Goal: Information Seeking & Learning: Learn about a topic

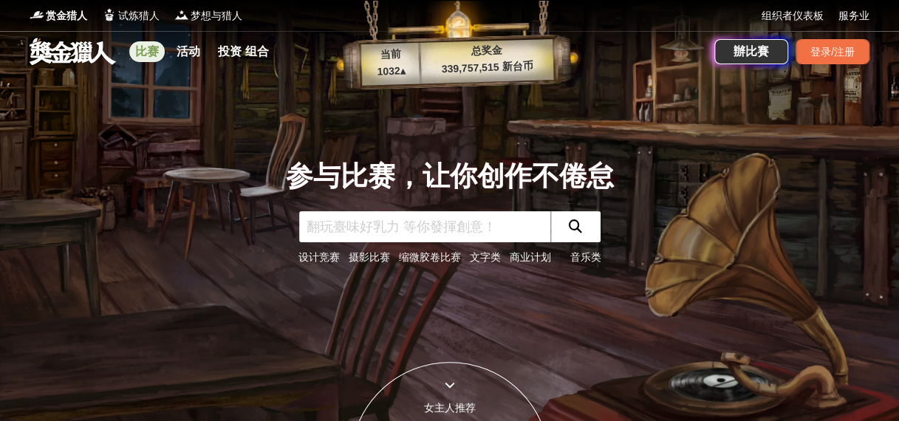
click at [147, 48] on link "比赛" at bounding box center [146, 51] width 35 height 21
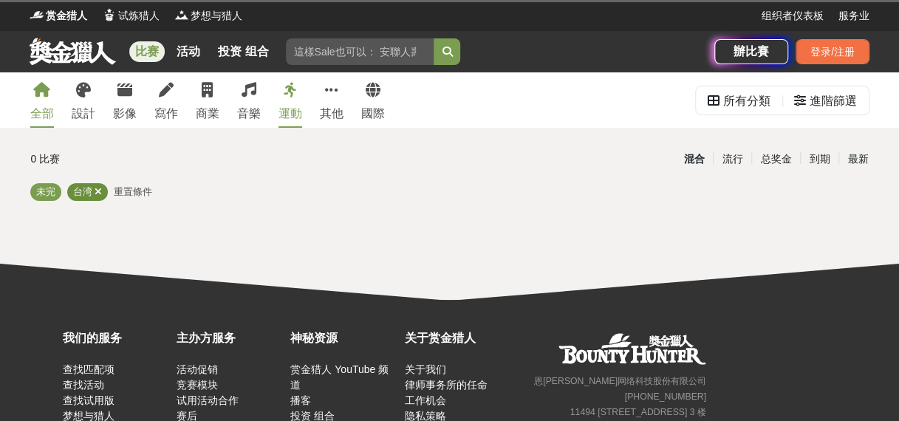
click at [98, 193] on icon at bounding box center [98, 192] width 7 height 10
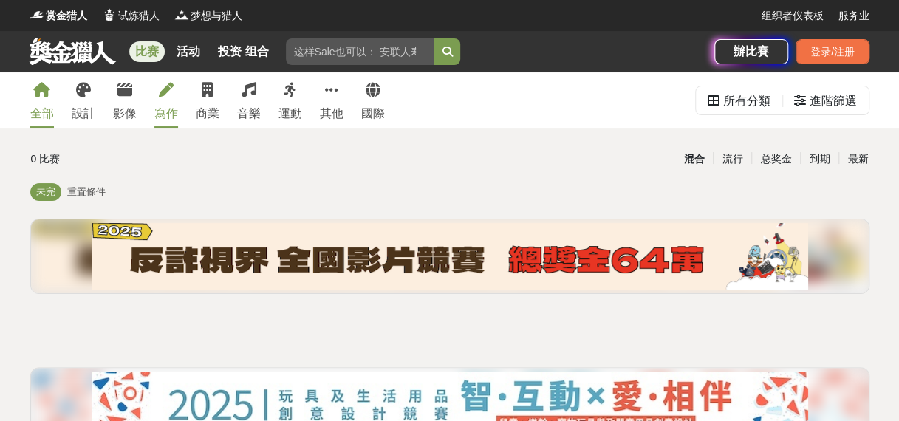
click at [175, 98] on link "寫作" at bounding box center [166, 99] width 24 height 55
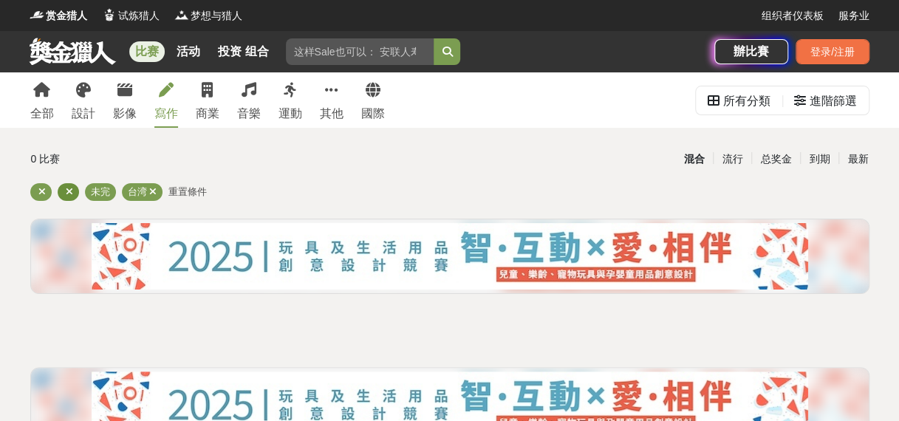
click at [66, 191] on icon at bounding box center [69, 192] width 7 height 10
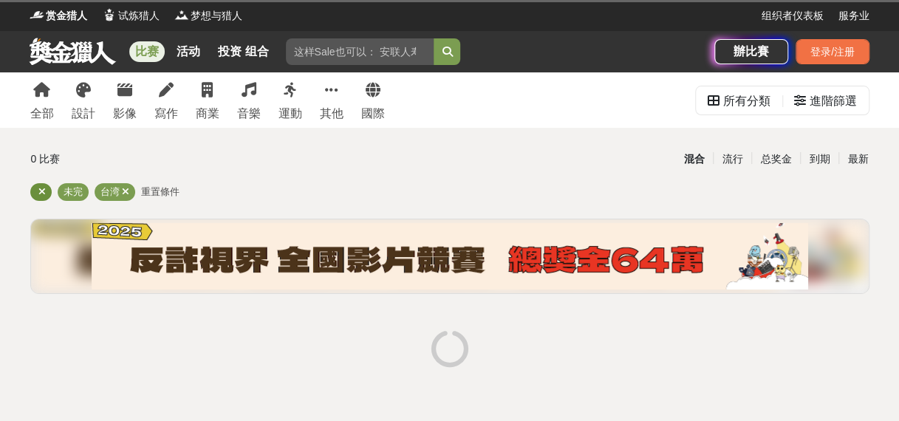
click at [41, 188] on icon at bounding box center [41, 192] width 7 height 10
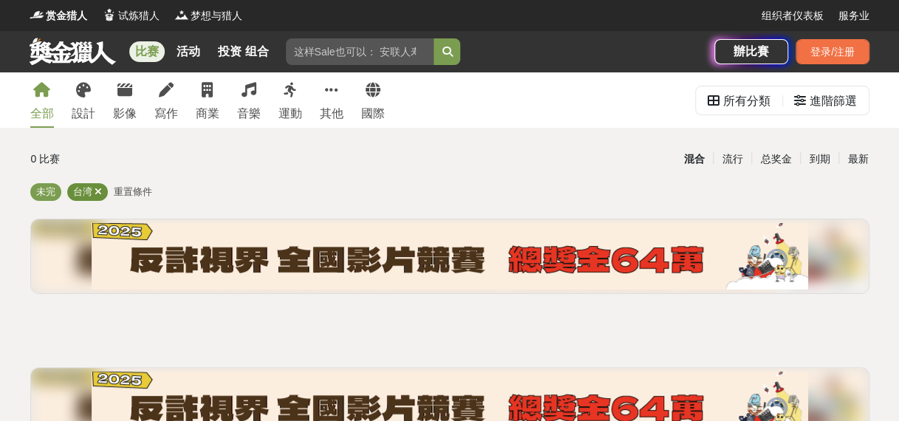
click at [103, 197] on div "台湾" at bounding box center [87, 192] width 41 height 18
click at [100, 195] on icon at bounding box center [98, 192] width 7 height 10
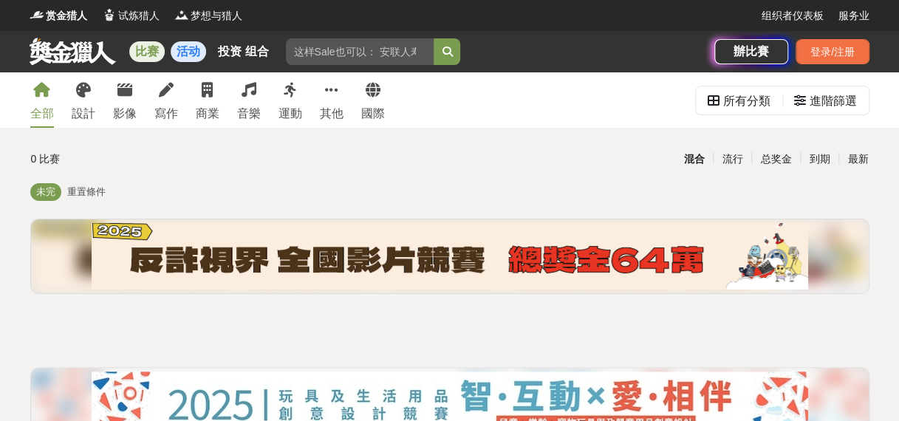
click at [200, 53] on link "活动" at bounding box center [188, 51] width 35 height 21
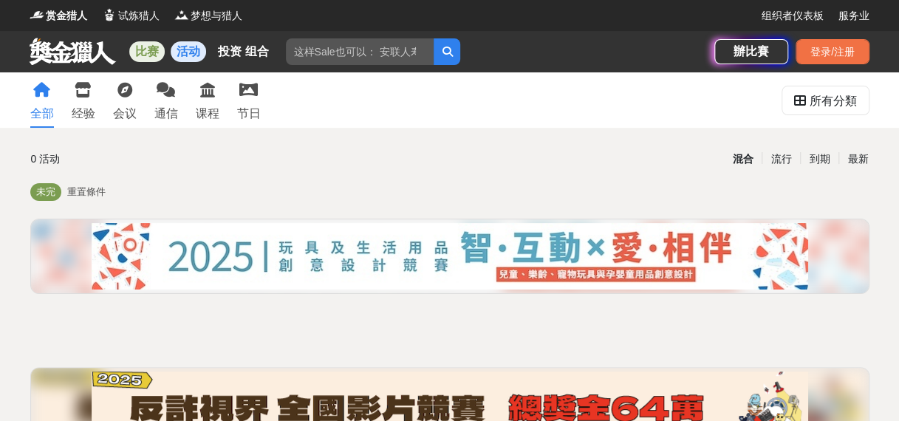
click at [149, 53] on link "比赛" at bounding box center [146, 51] width 35 height 21
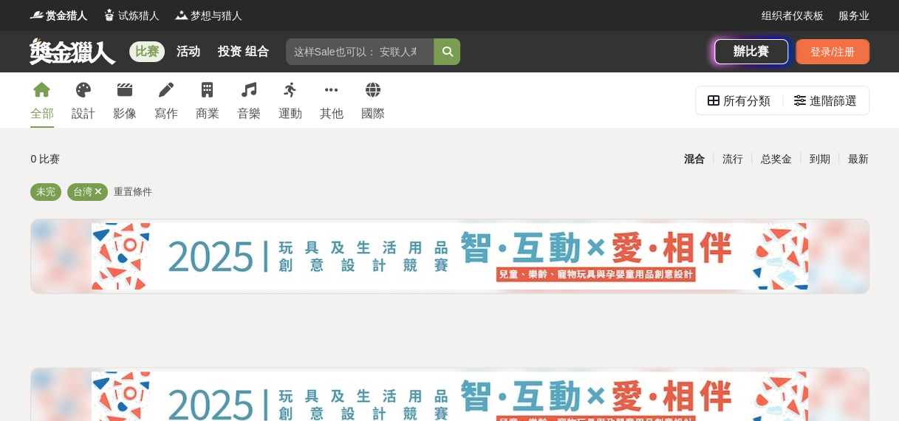
click at [165, 13] on div "赏金猎人 试炼猎人 梦想与猎人" at bounding box center [396, 15] width 732 height 31
click at [154, 16] on span "试炼猎人" at bounding box center [138, 16] width 41 height 16
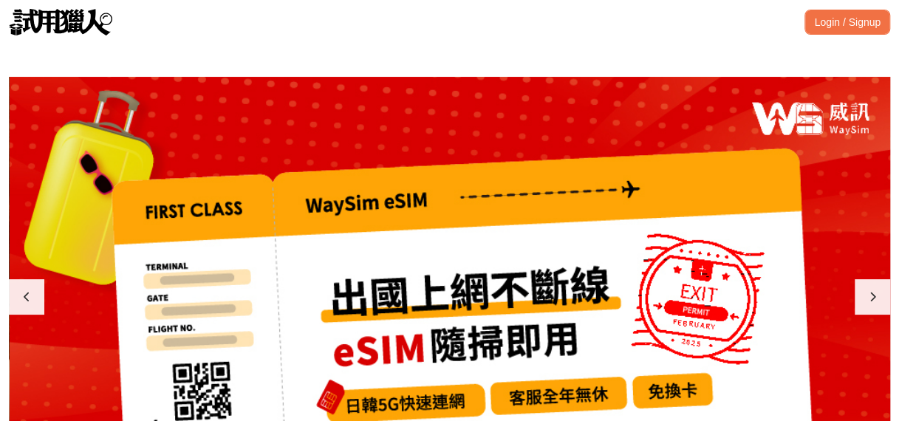
scroll to position [443, 0]
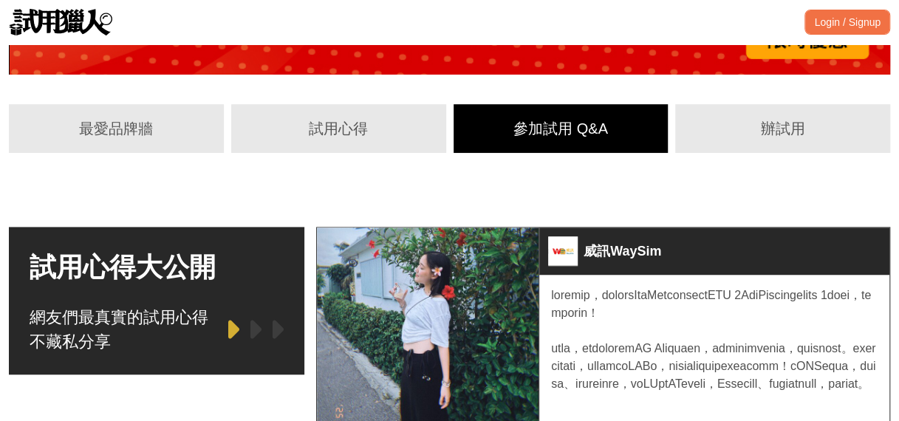
click at [548, 143] on div "參加試用 Q&A" at bounding box center [561, 128] width 215 height 49
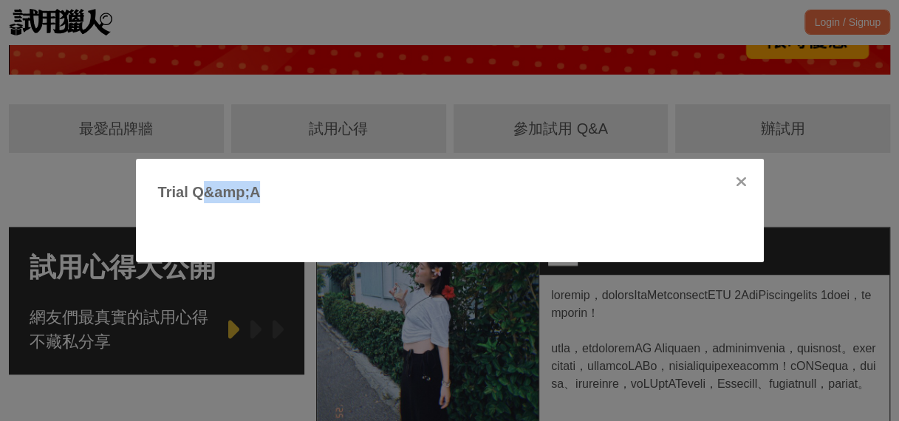
drag, startPoint x: 202, startPoint y: 188, endPoint x: 386, endPoint y: 188, distance: 183.2
click at [383, 188] on div "Trial Q&amp;A" at bounding box center [450, 192] width 584 height 22
click at [749, 177] on div "Trial Q&amp;A" at bounding box center [450, 210] width 628 height 103
click at [746, 174] on icon at bounding box center [741, 181] width 11 height 15
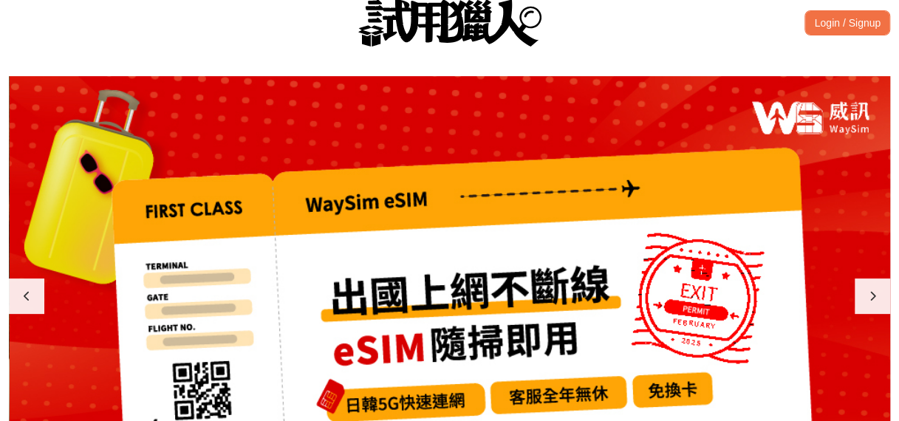
scroll to position [0, 0]
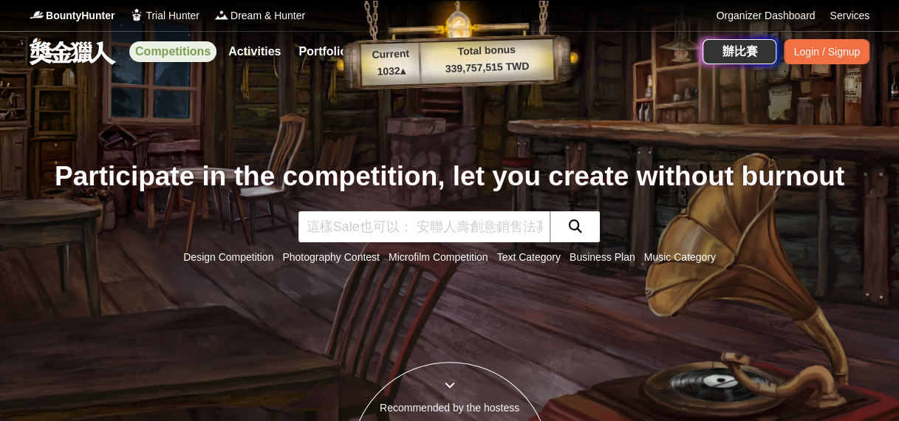
click at [177, 50] on link "Competitions" at bounding box center [172, 51] width 87 height 21
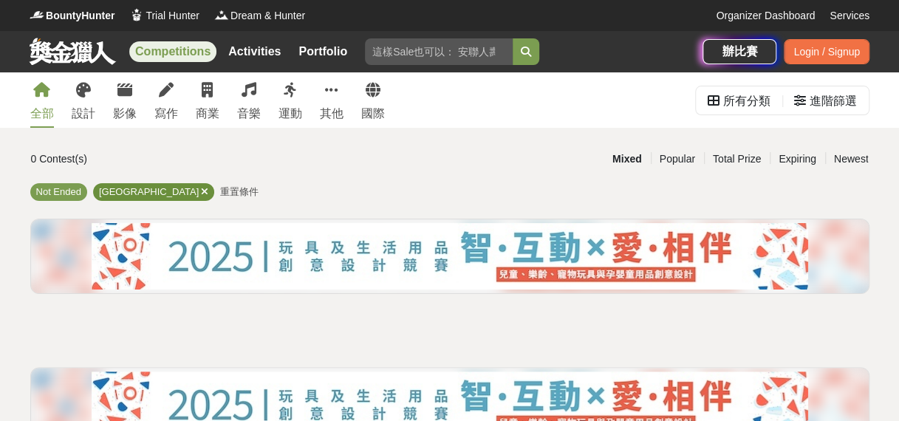
click at [201, 193] on icon at bounding box center [204, 192] width 7 height 10
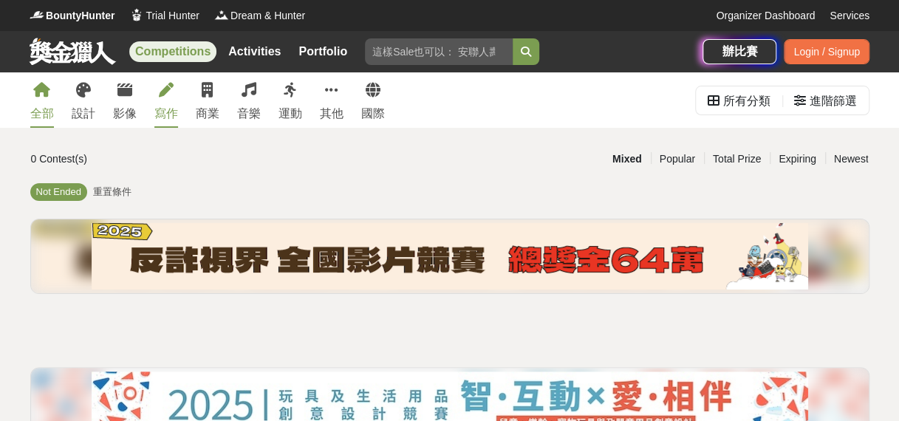
click at [165, 88] on icon at bounding box center [166, 90] width 15 height 15
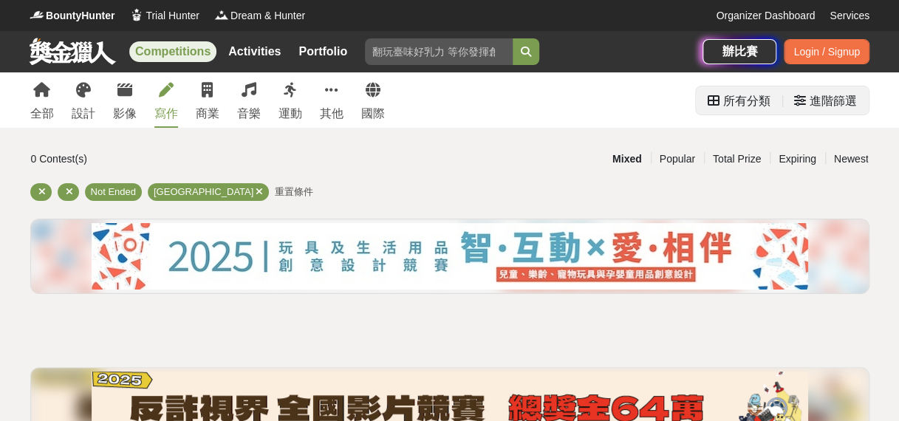
click at [743, 97] on div "所有分類" at bounding box center [746, 101] width 47 height 30
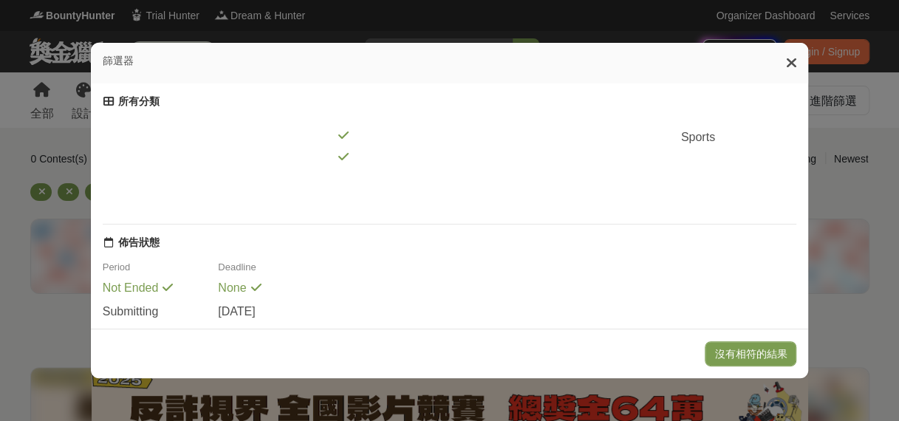
click at [801, 58] on div "篩選器" at bounding box center [450, 63] width 718 height 41
click at [788, 62] on div "篩選器" at bounding box center [450, 63] width 718 height 41
click at [796, 69] on icon at bounding box center [790, 62] width 11 height 15
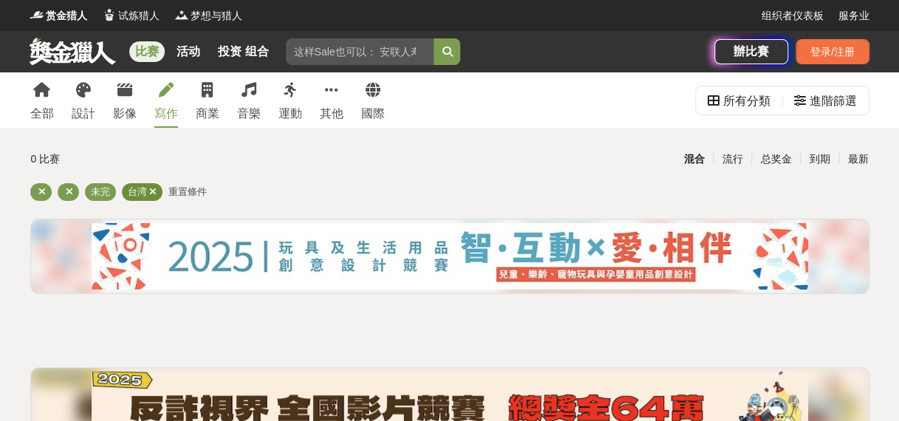
click at [154, 194] on icon at bounding box center [152, 192] width 7 height 10
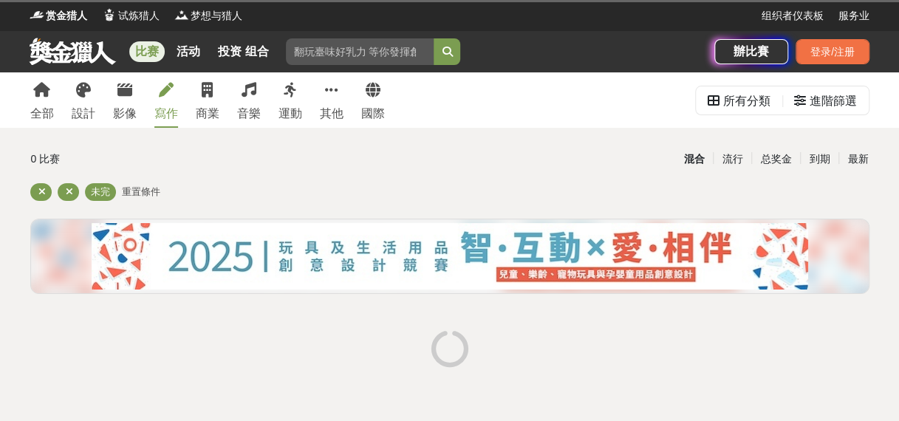
click at [158, 188] on span "重置條件" at bounding box center [141, 191] width 38 height 11
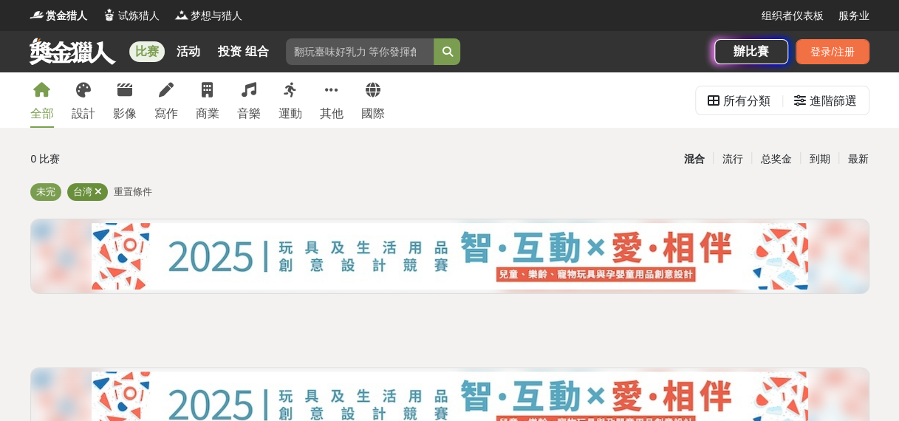
click at [95, 189] on icon at bounding box center [98, 192] width 7 height 10
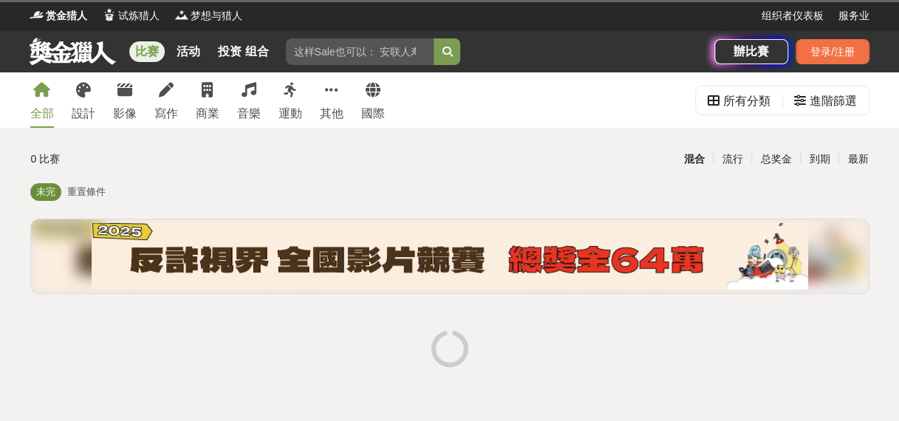
click at [58, 192] on div "未完" at bounding box center [45, 192] width 31 height 18
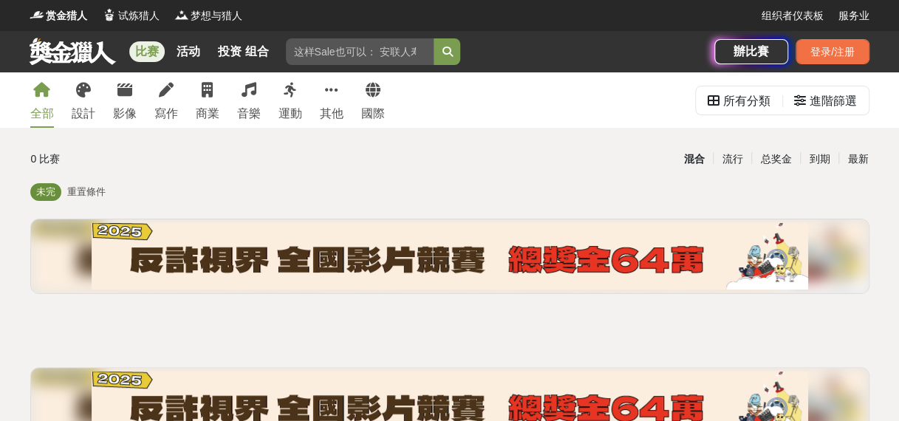
click at [44, 194] on span "未完" at bounding box center [45, 191] width 19 height 11
click at [202, 44] on link "活动" at bounding box center [188, 51] width 35 height 21
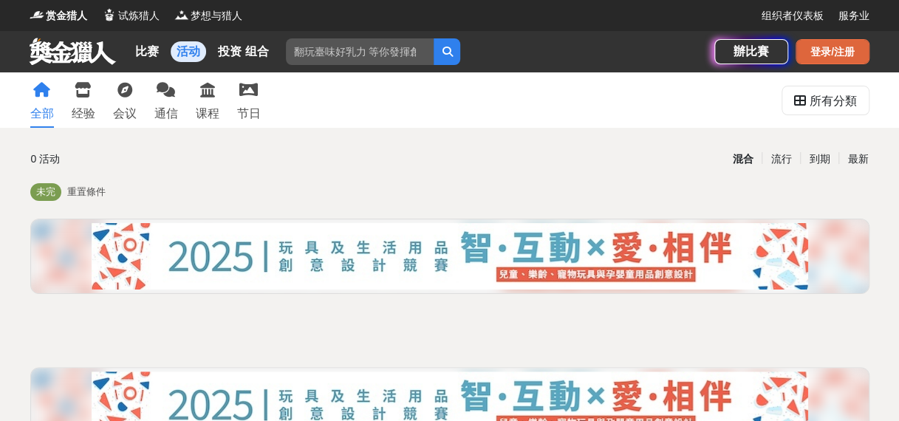
click at [830, 49] on div "登录/注册" at bounding box center [833, 51] width 74 height 25
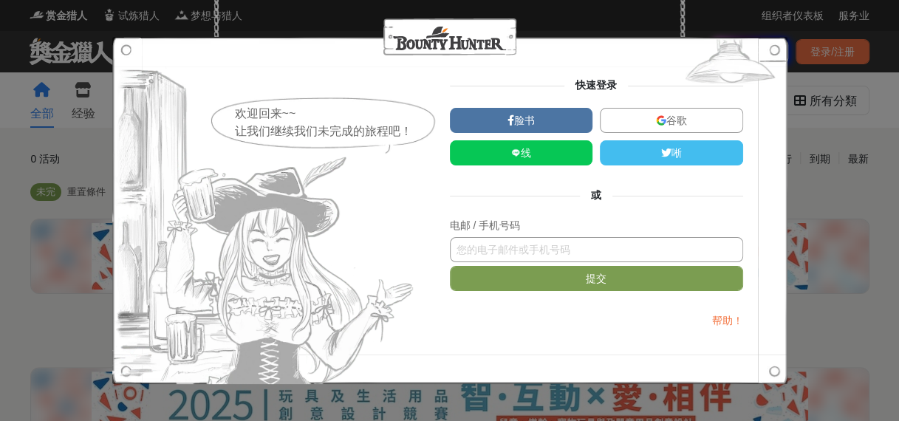
click at [536, 245] on input "text" at bounding box center [596, 249] width 293 height 25
type input "llya2017@163.COM"
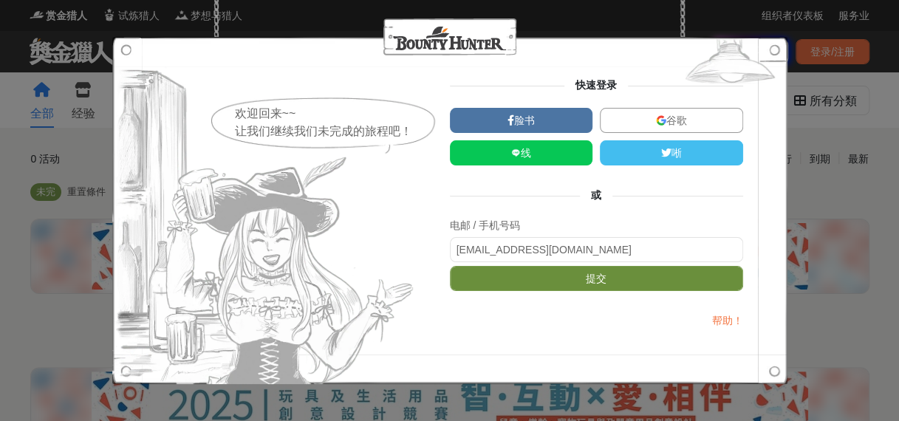
click at [590, 277] on button "提交" at bounding box center [596, 278] width 293 height 25
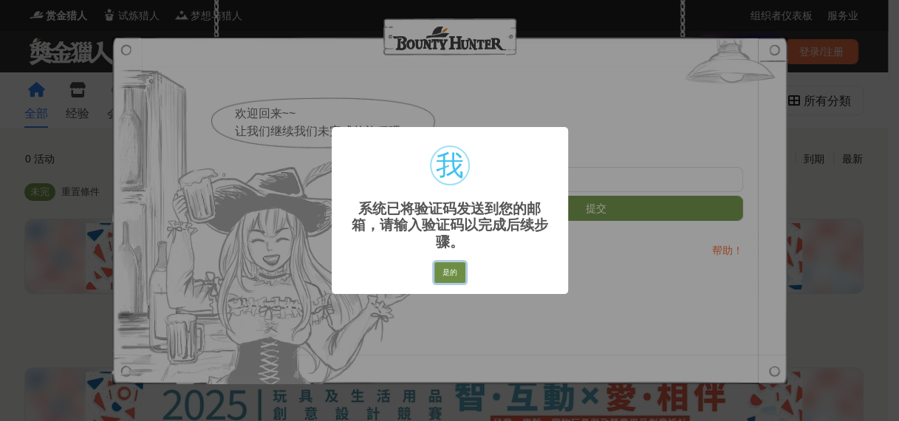
click at [446, 262] on button "是的" at bounding box center [449, 272] width 31 height 21
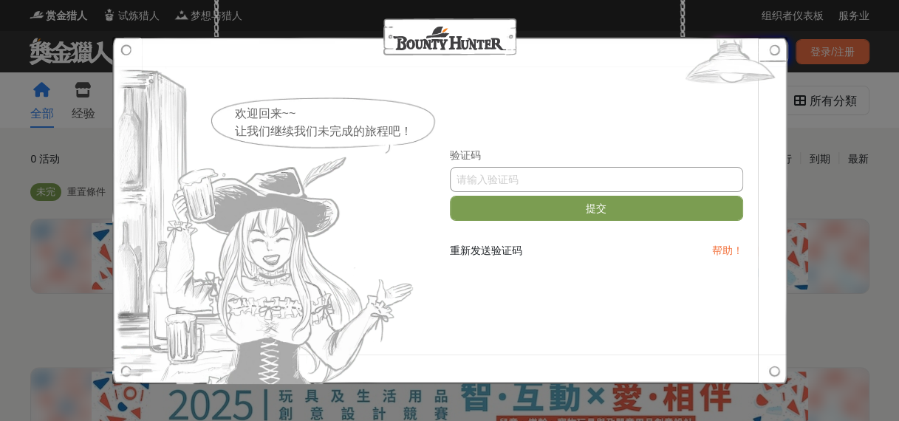
paste input "NkcyY3dPUkM"
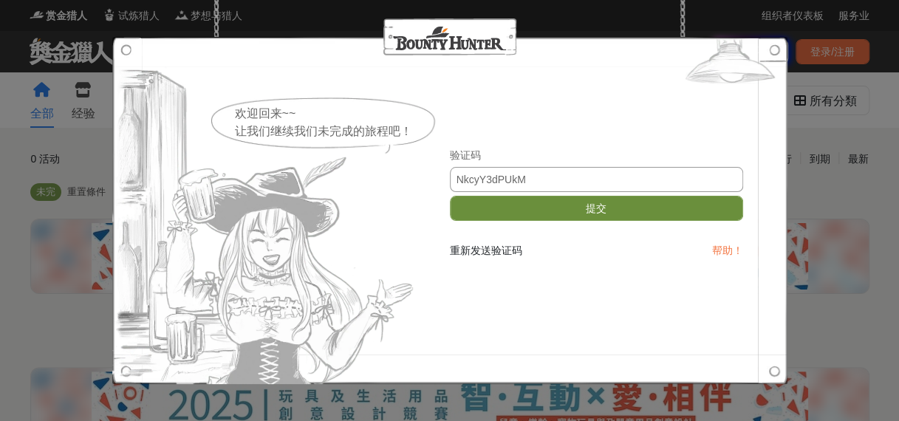
type input "NkcyY3dPUkM"
click at [553, 202] on button "提交" at bounding box center [596, 208] width 293 height 25
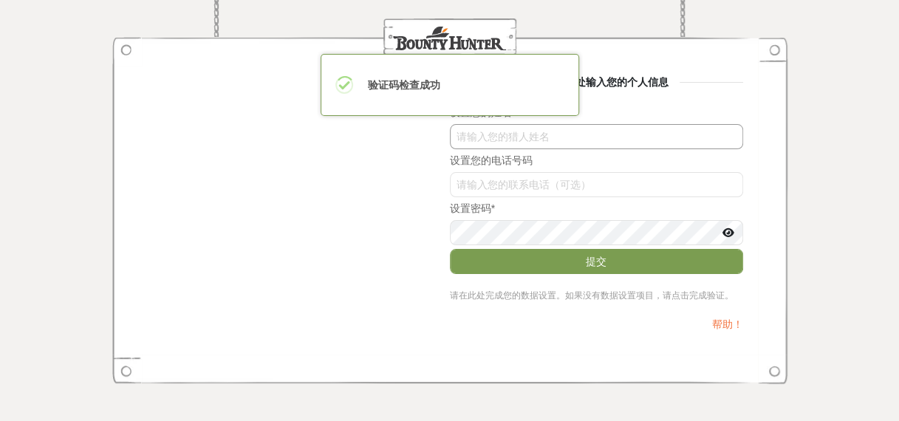
click at [605, 140] on input "text" at bounding box center [596, 136] width 293 height 25
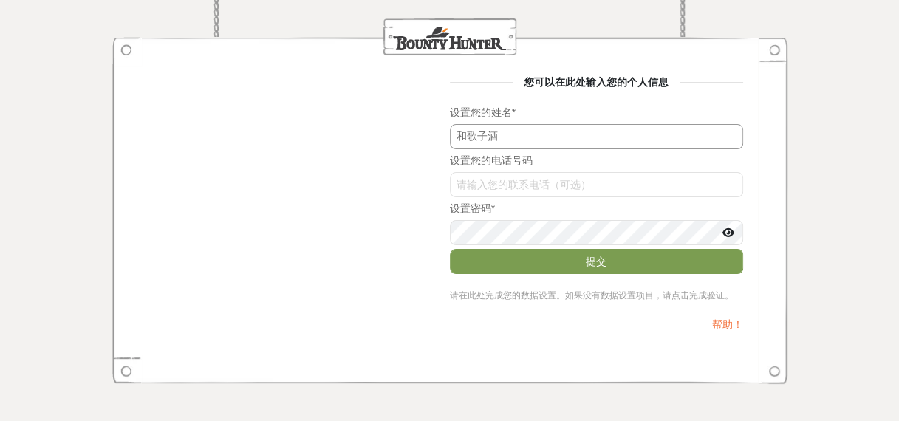
drag, startPoint x: 476, startPoint y: 137, endPoint x: 442, endPoint y: 130, distance: 34.6
click at [443, 130] on div "您可以在此处输入您的个人信息 设置您的姓名 * 和歌子酒 设置您的电话号码 设置密码 * 提交 请在此处完成您的数据设置。如果没有数据设置项目，请点击完成验证…" at bounding box center [450, 211] width 587 height 273
type input "子酒"
click at [513, 182] on input "text" at bounding box center [596, 184] width 293 height 25
click at [590, 161] on div "设置您的电话号码" at bounding box center [596, 161] width 293 height 16
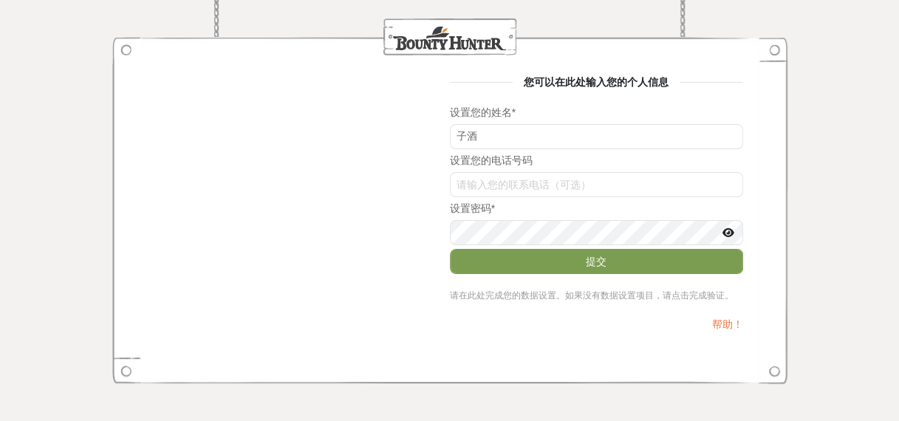
click at [730, 235] on icon at bounding box center [729, 233] width 12 height 10
click at [610, 257] on button "提交" at bounding box center [596, 261] width 293 height 25
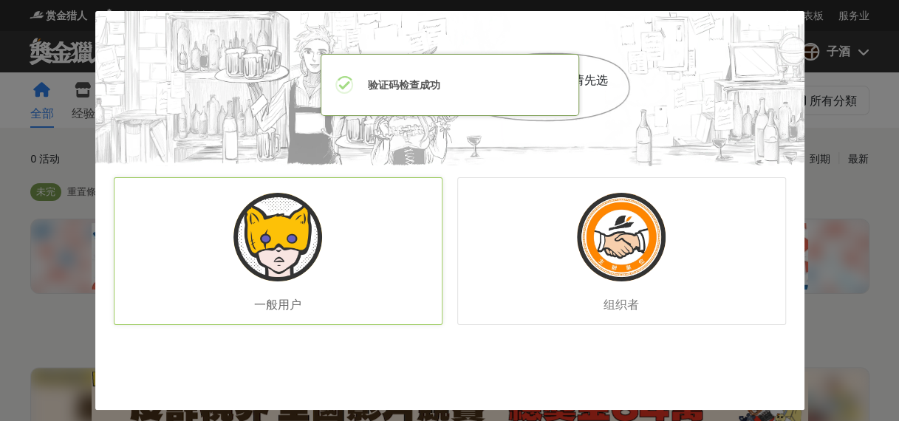
click at [321, 222] on div "一般用户" at bounding box center [278, 251] width 329 height 148
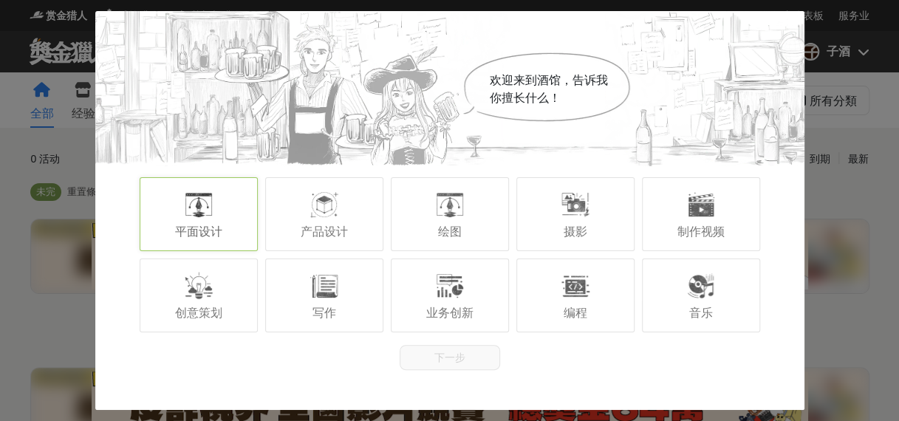
click at [202, 220] on div "平面设计" at bounding box center [199, 214] width 118 height 74
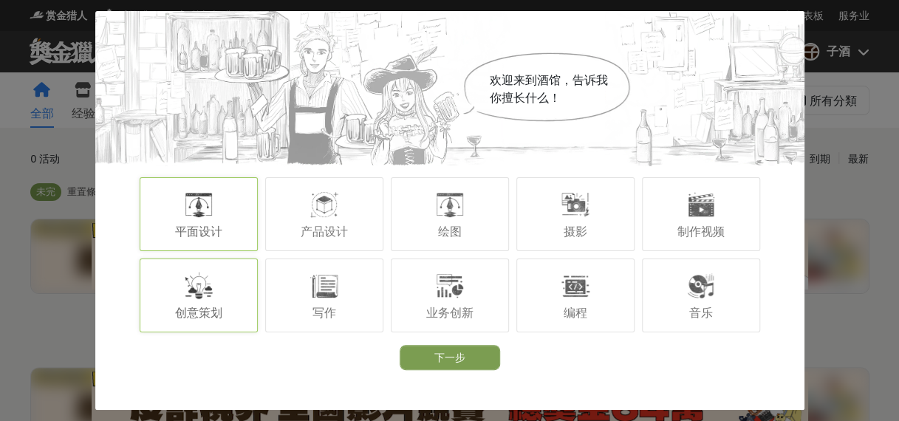
click at [212, 298] on div at bounding box center [199, 286] width 30 height 30
click at [334, 301] on div "写作" at bounding box center [324, 296] width 118 height 74
click at [590, 194] on div at bounding box center [576, 205] width 30 height 30
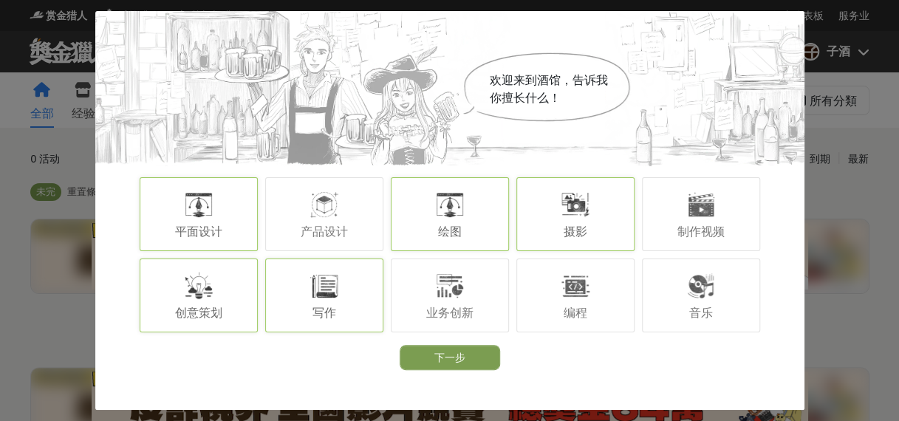
click at [451, 210] on div at bounding box center [450, 205] width 30 height 30
click at [352, 222] on div "产品设计" at bounding box center [324, 214] width 118 height 74
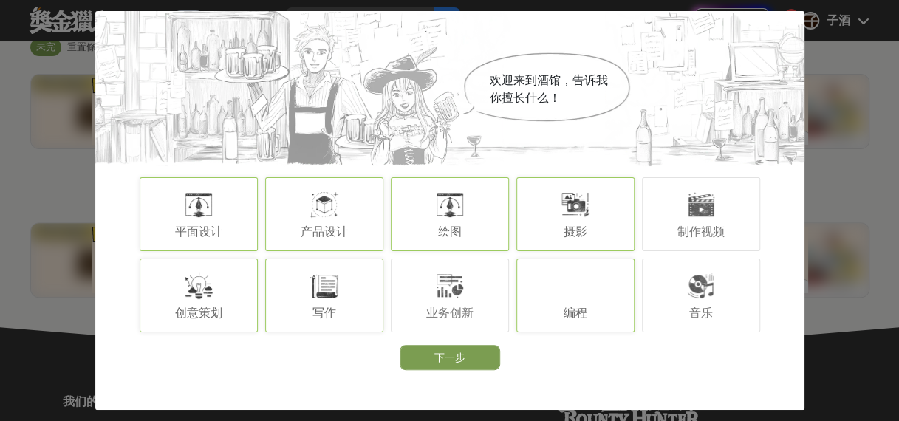
scroll to position [148, 0]
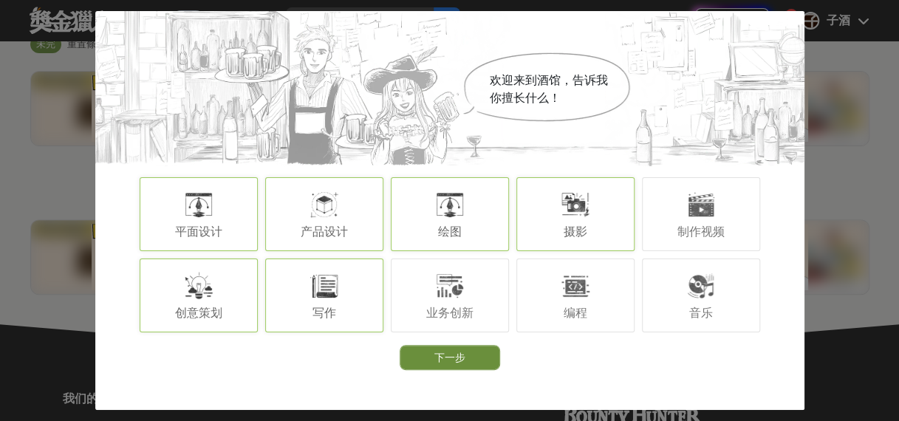
click at [479, 358] on button "下一步" at bounding box center [450, 357] width 100 height 25
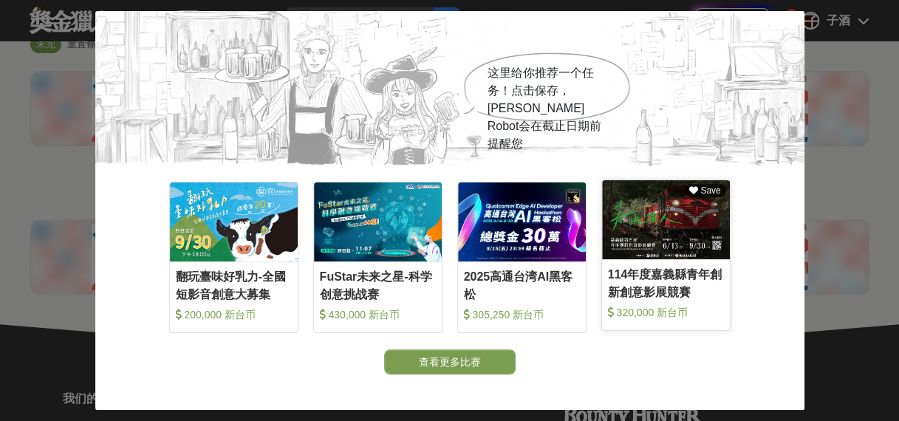
click at [702, 188] on span "Save" at bounding box center [709, 190] width 23 height 10
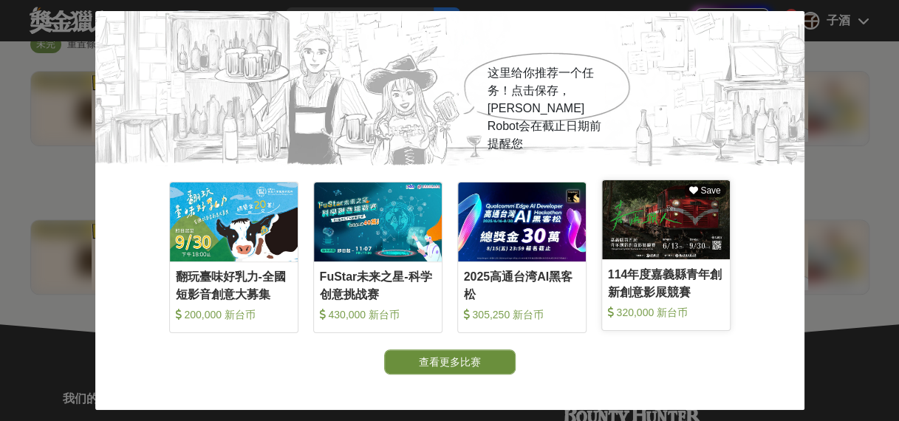
click at [465, 358] on button "查看更多比赛" at bounding box center [450, 361] width 132 height 25
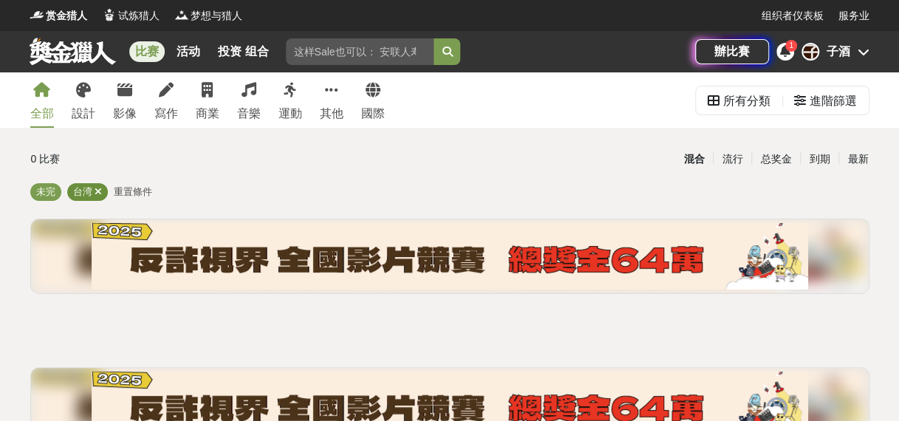
click at [102, 188] on div "台湾" at bounding box center [87, 192] width 41 height 18
click at [98, 189] on icon at bounding box center [98, 192] width 7 height 10
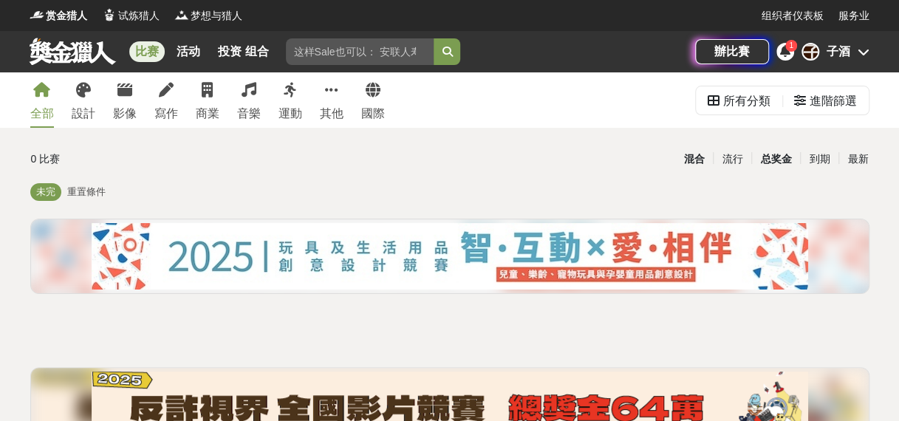
click at [779, 154] on div "总奖金" at bounding box center [775, 159] width 49 height 26
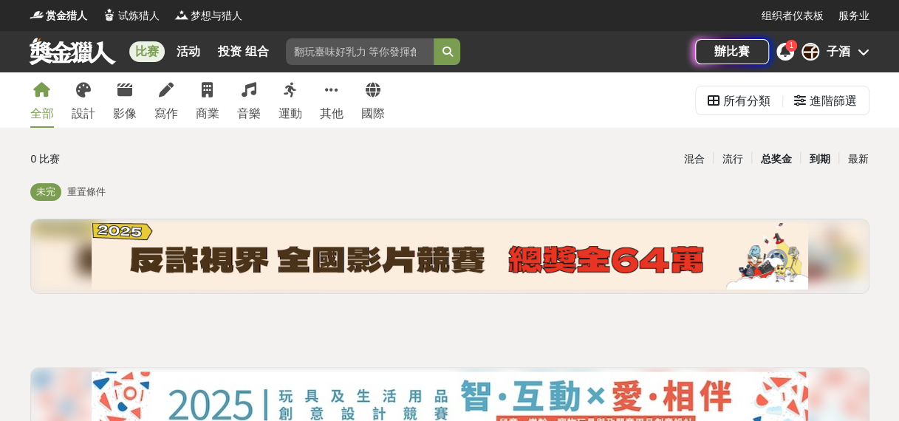
click at [814, 154] on div "到期" at bounding box center [819, 159] width 38 height 26
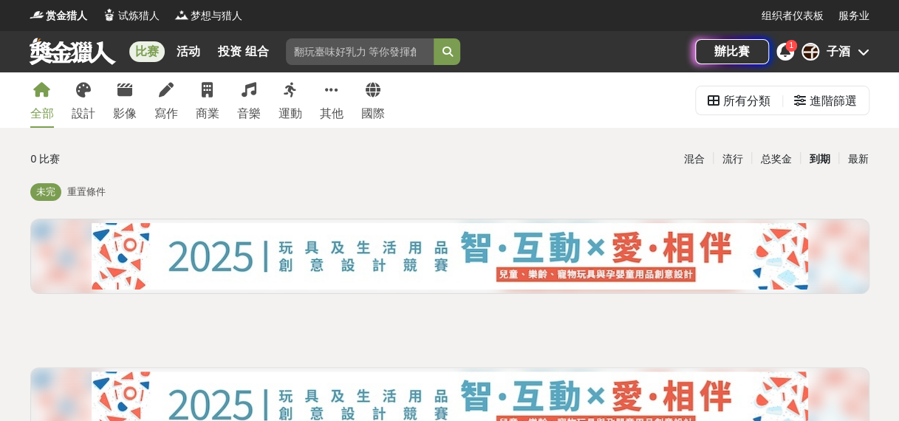
click at [777, 49] on div "1" at bounding box center [785, 52] width 18 height 18
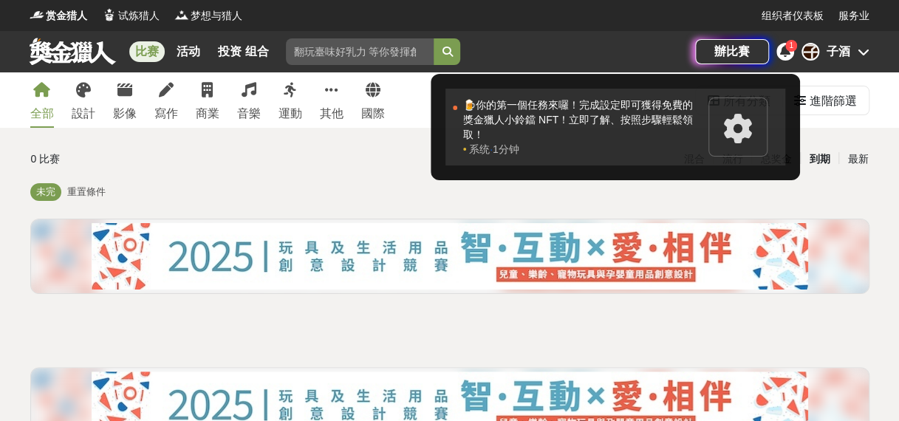
click at [721, 118] on div at bounding box center [737, 127] width 59 height 59
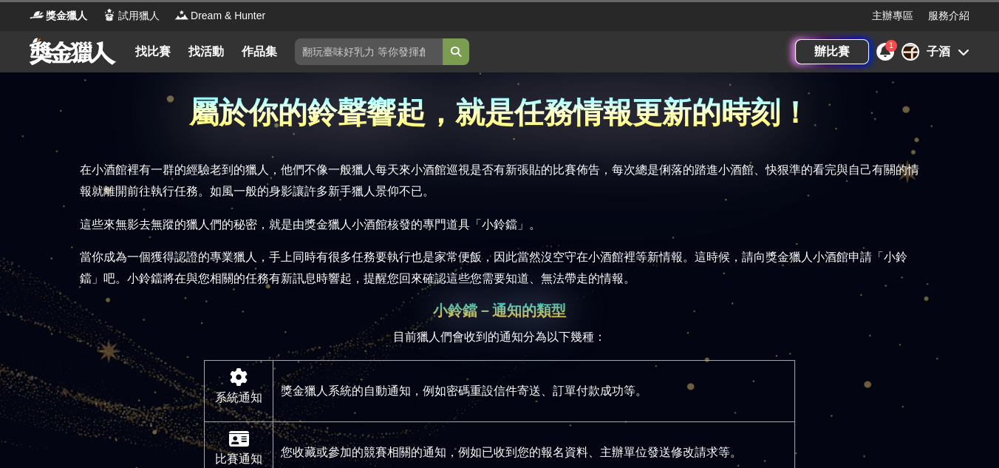
drag, startPoint x: 0, startPoint y: 0, endPoint x: 420, endPoint y: 185, distance: 459.4
click at [420, 184] on p "在小酒館裡有一群的經驗老到的獵人，他們不像一般獵人每天來小酒館巡視是否有新張貼的比賽佈告，每次總是俐落的踏進小酒館、快狠準的看完與自己有關的情報就離開前往執行…" at bounding box center [499, 181] width 839 height 43
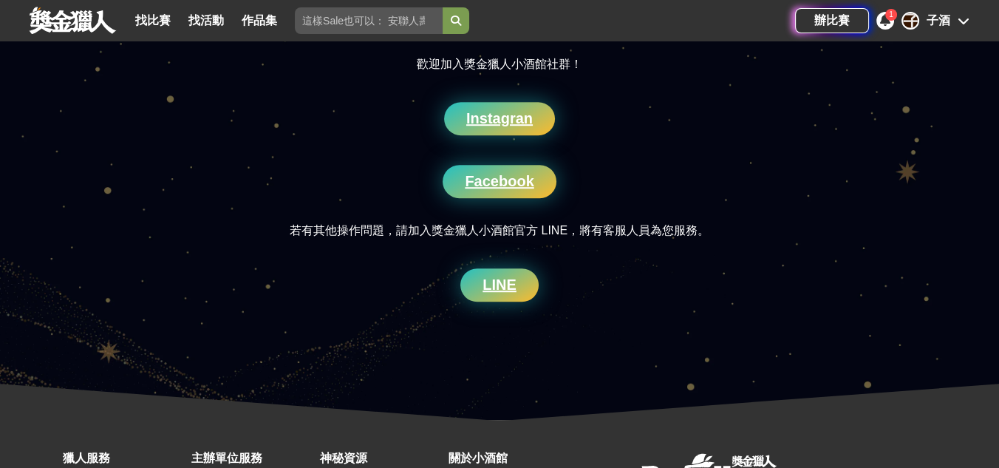
scroll to position [1395, 0]
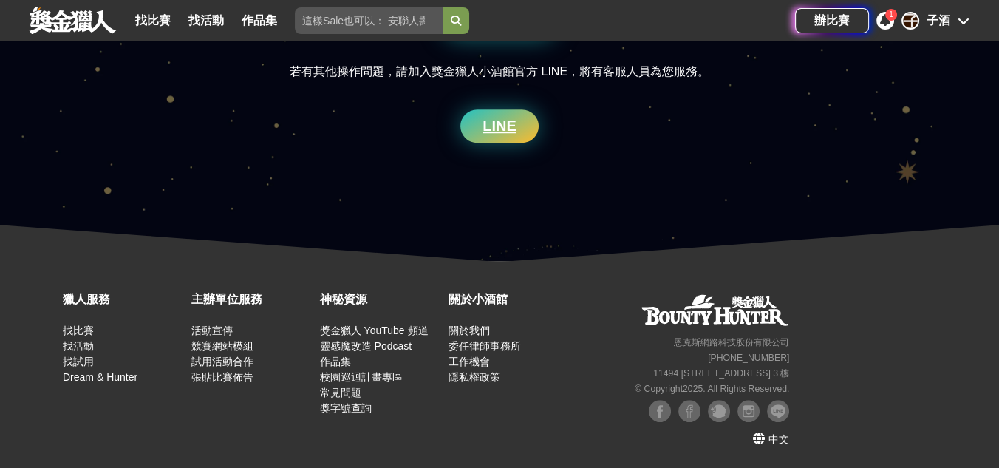
click at [895, 18] on div "1" at bounding box center [891, 15] width 12 height 12
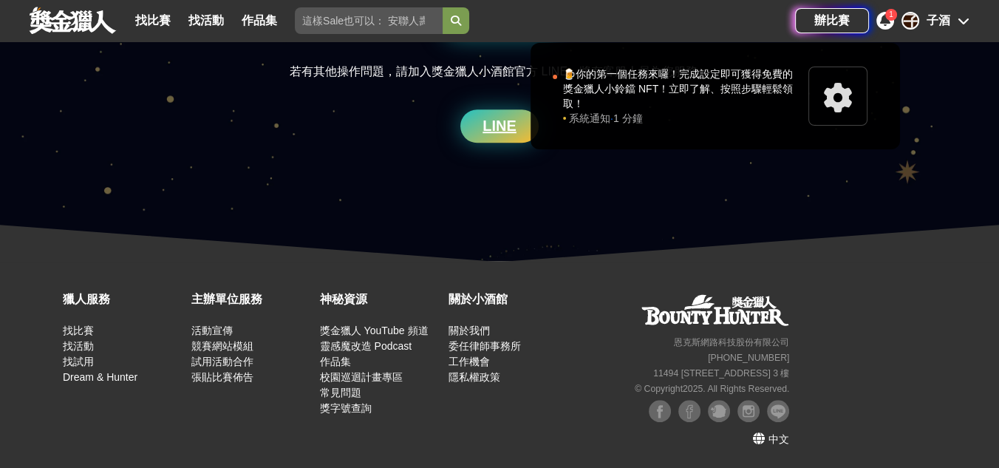
click at [888, 21] on icon at bounding box center [885, 20] width 10 height 12
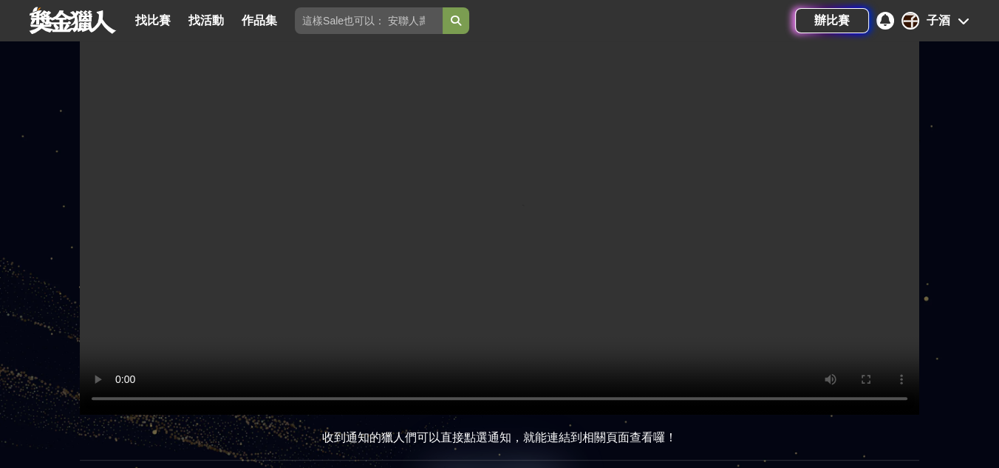
scroll to position [466, 0]
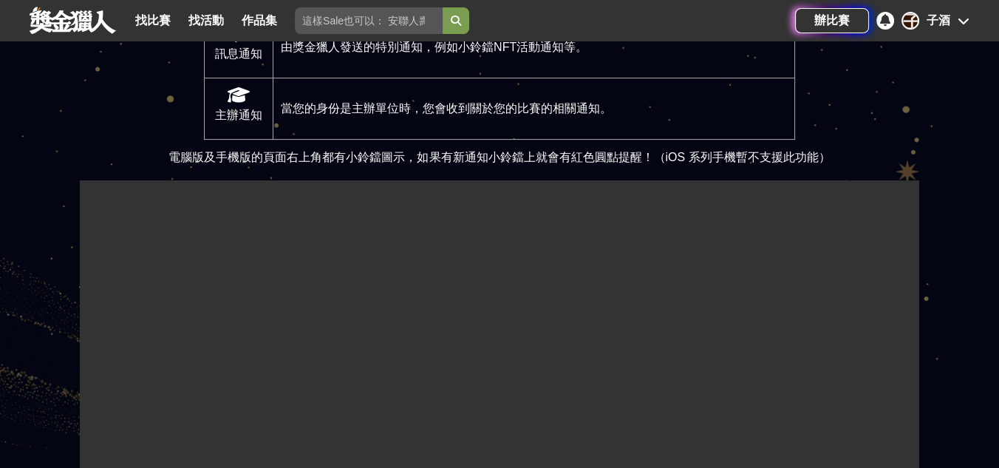
click at [898, 25] on div "子酒" at bounding box center [938, 21] width 24 height 18
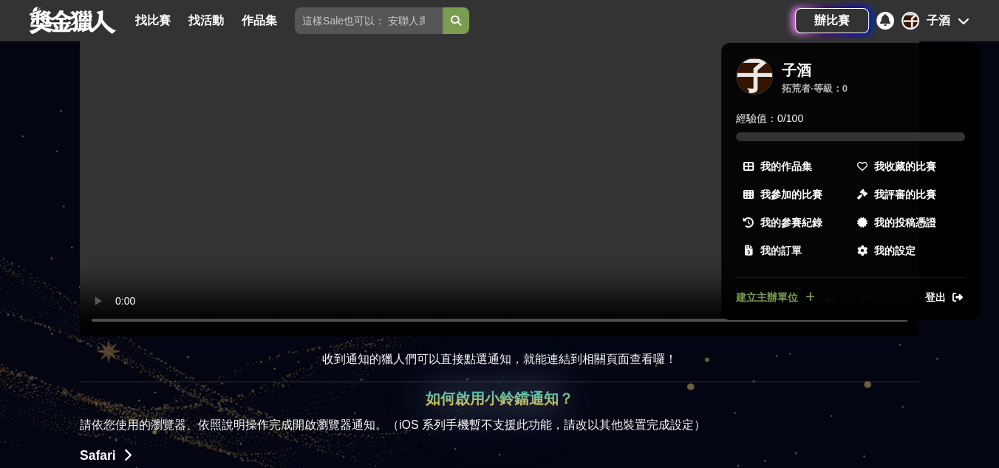
scroll to position [958, 0]
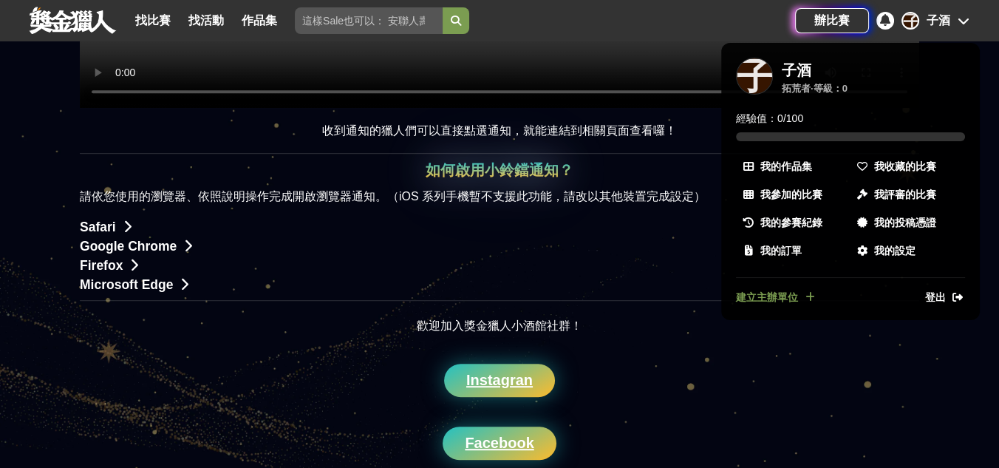
click at [517, 310] on div at bounding box center [499, 234] width 999 height 468
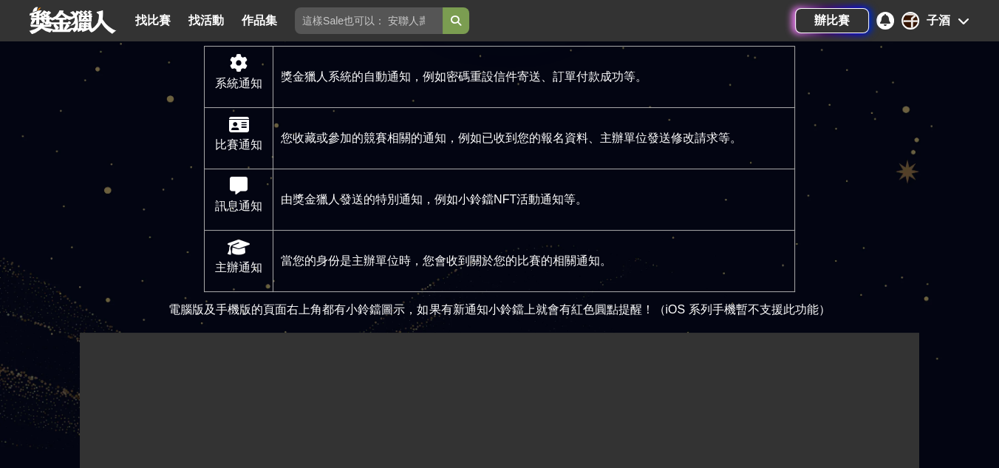
scroll to position [137, 0]
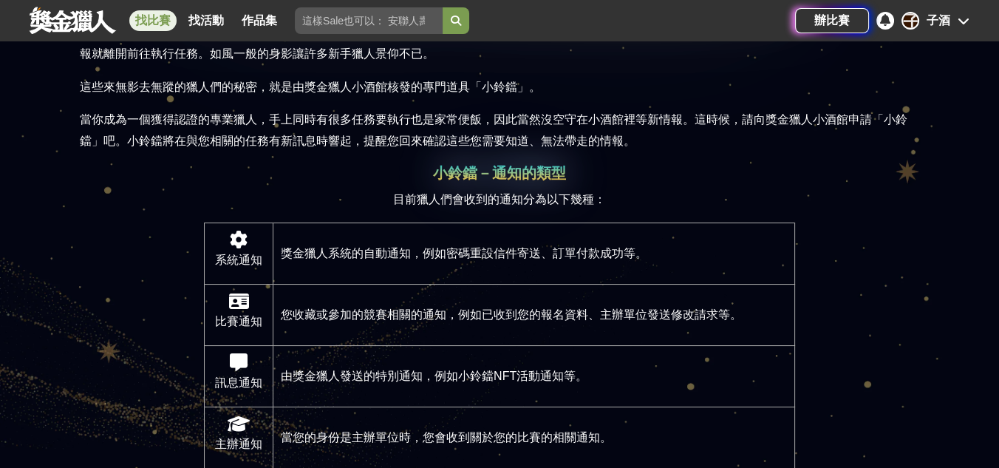
click at [166, 18] on link "找比賽" at bounding box center [152, 20] width 47 height 21
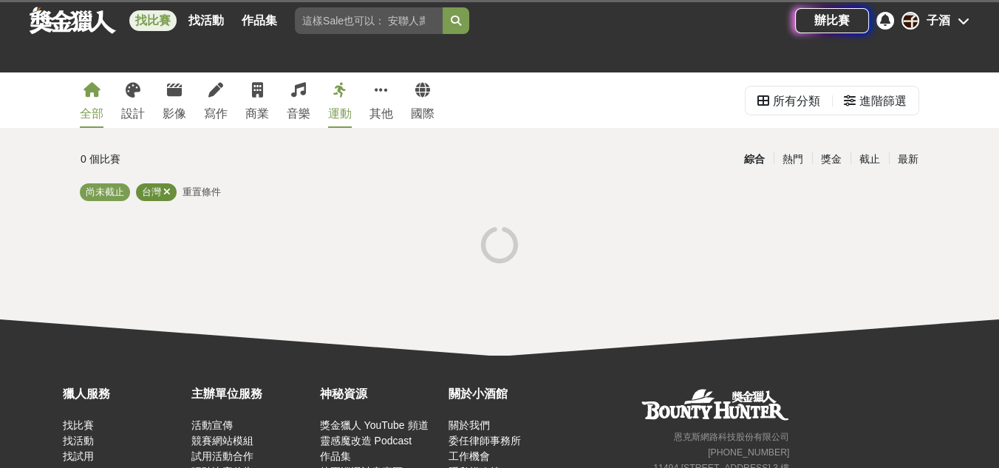
click at [165, 188] on icon at bounding box center [166, 192] width 7 height 10
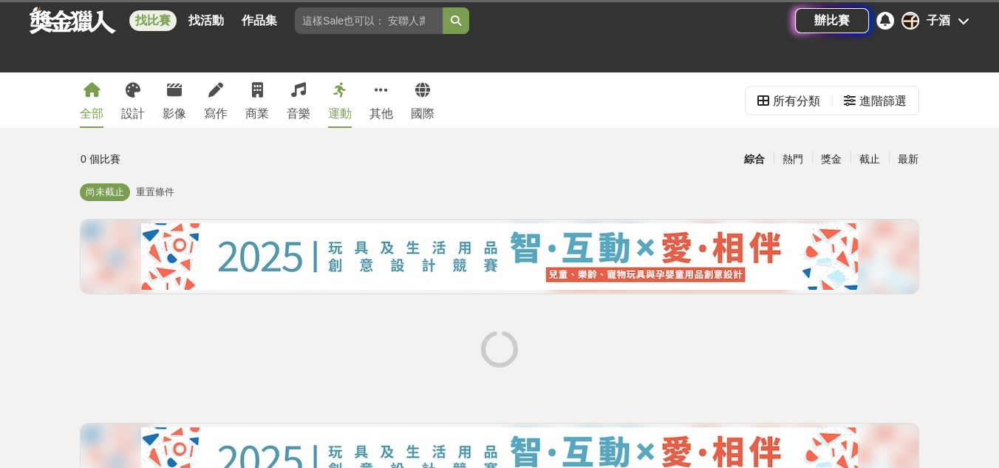
click at [349, 99] on link "運動" at bounding box center [340, 99] width 24 height 55
click at [112, 192] on icon at bounding box center [110, 192] width 7 height 10
click at [132, 192] on span "尚未截止" at bounding box center [151, 191] width 38 height 11
click at [112, 192] on span "尚未截止" at bounding box center [105, 191] width 38 height 11
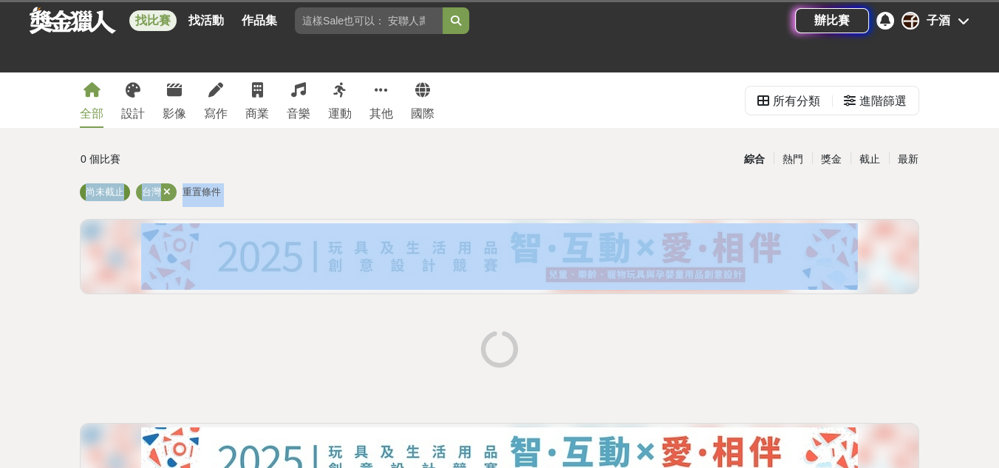
click at [112, 192] on span "尚未截止" at bounding box center [105, 191] width 38 height 11
drag, startPoint x: 112, startPoint y: 192, endPoint x: 126, endPoint y: 189, distance: 15.1
click at [126, 189] on div "尚未截止" at bounding box center [105, 192] width 50 height 18
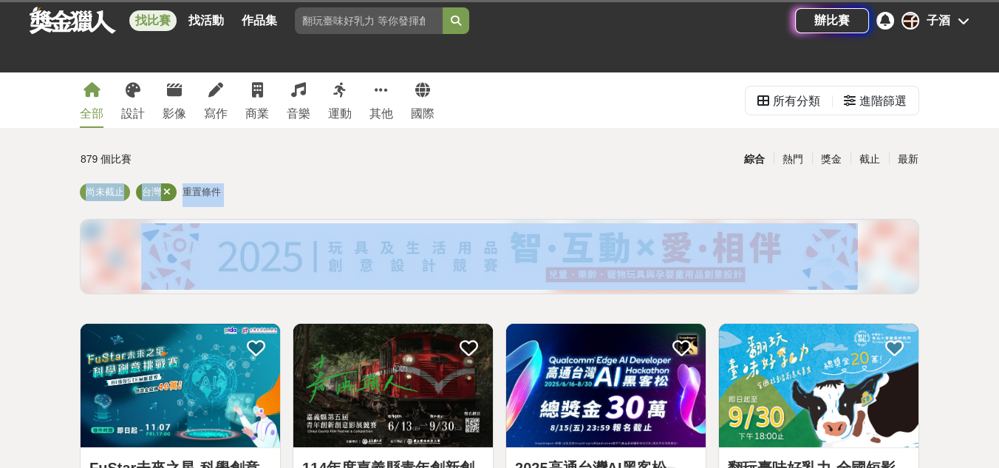
click at [167, 190] on icon at bounding box center [166, 192] width 7 height 10
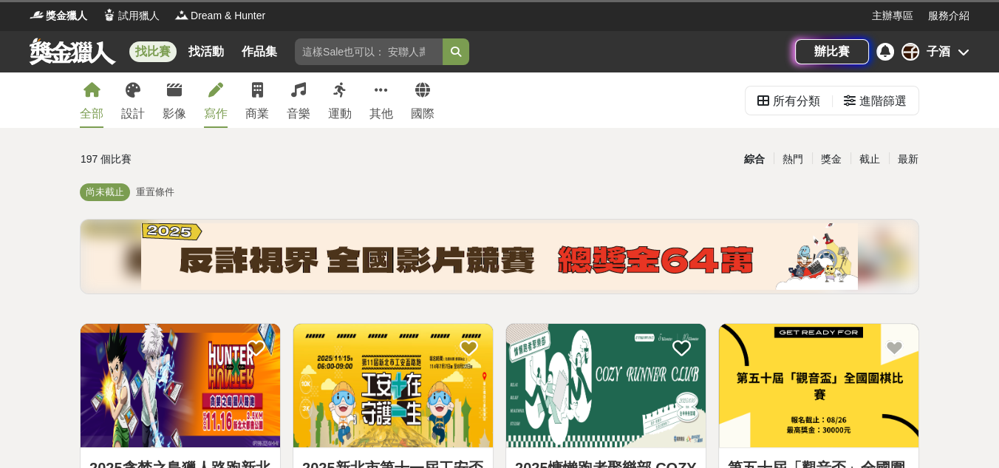
click at [216, 109] on div "寫作" at bounding box center [216, 114] width 24 height 18
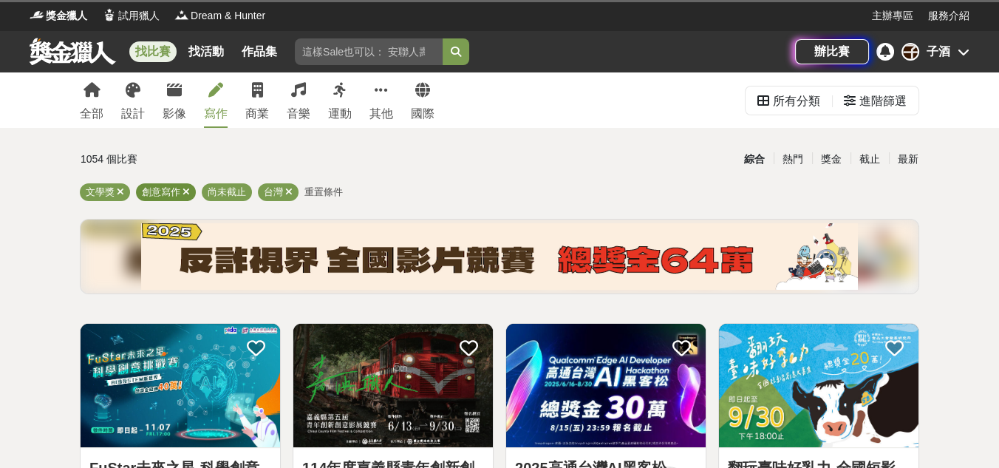
click at [181, 187] on div "創意寫作" at bounding box center [166, 192] width 60 height 18
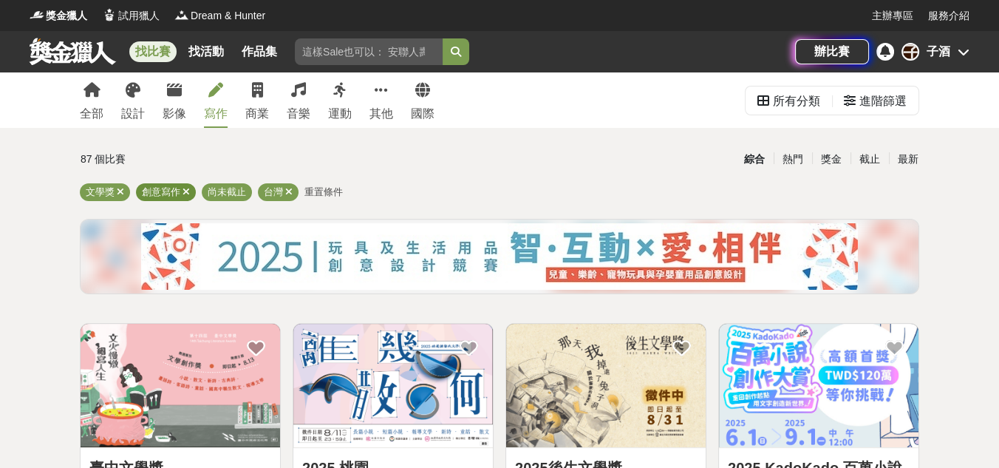
click at [188, 191] on icon at bounding box center [185, 192] width 7 height 10
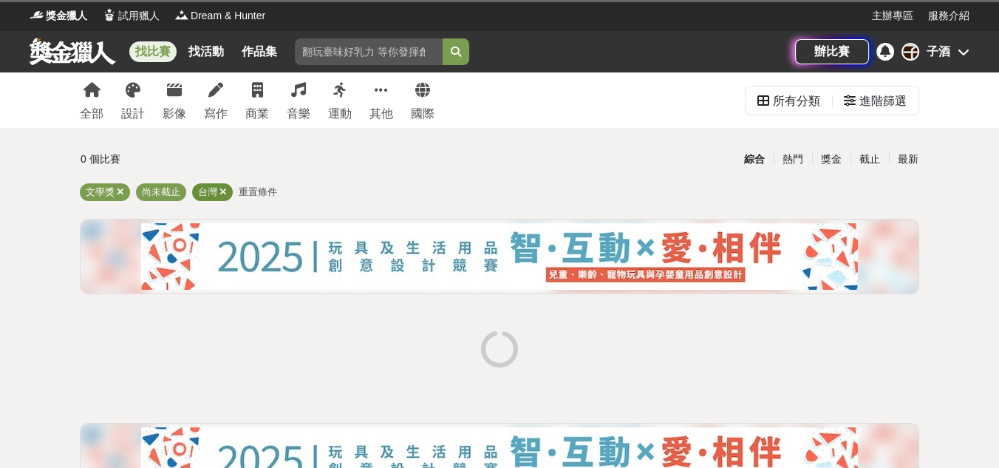
click at [224, 192] on icon at bounding box center [222, 192] width 7 height 10
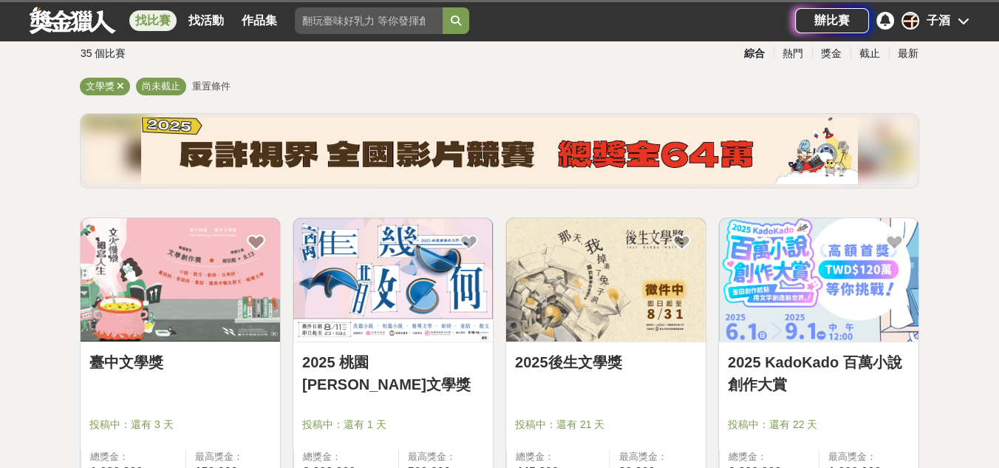
scroll to position [164, 0]
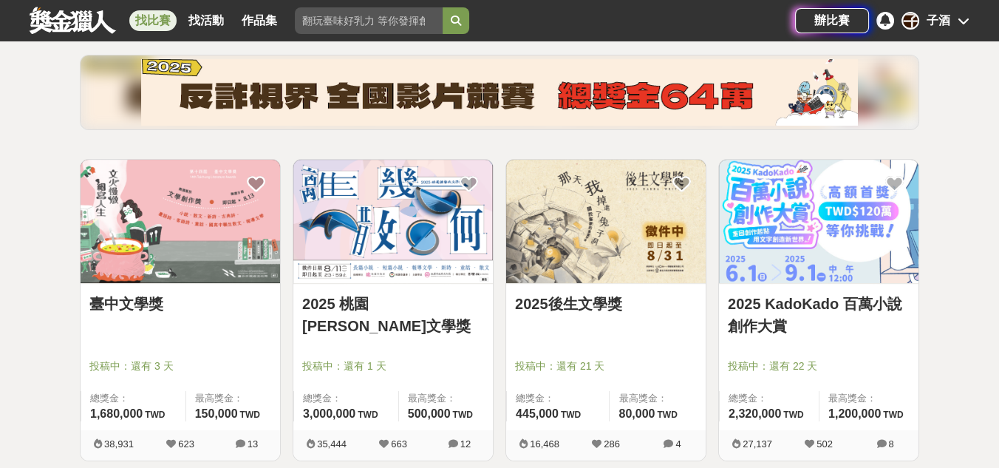
click at [426, 197] on img at bounding box center [392, 221] width 199 height 123
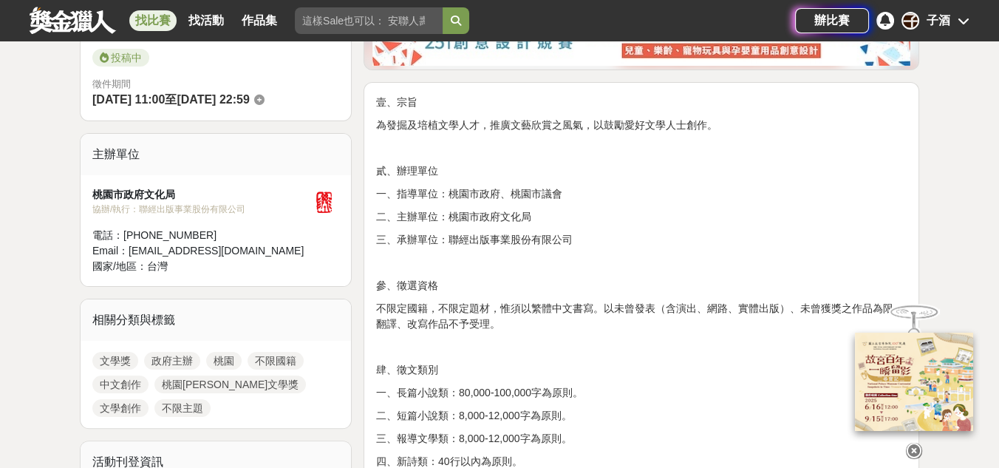
scroll to position [492, 0]
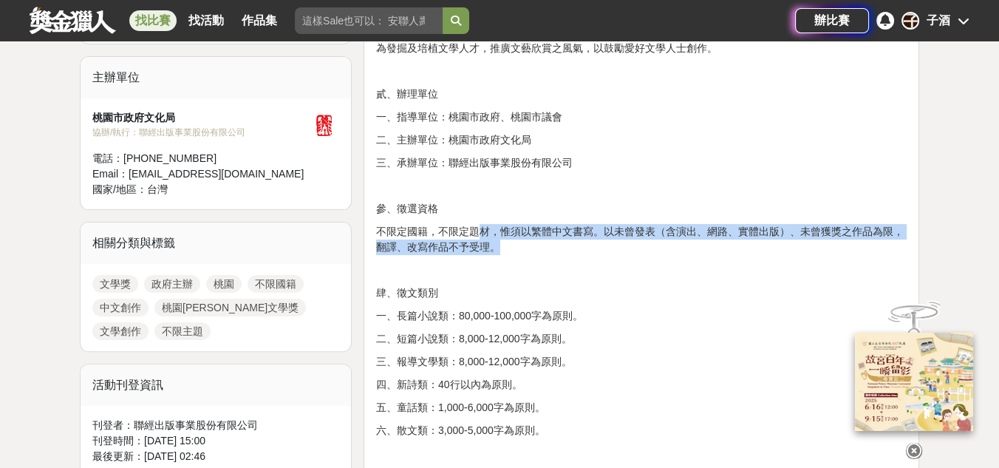
drag, startPoint x: 477, startPoint y: 222, endPoint x: 693, endPoint y: 250, distance: 217.5
click at [693, 250] on p "不限定國籍，不限定題材，惟須以繁體中文書寫。以未曾發表（含演出、網路、實體出版）、未曾獲獎之作品為限，翻譯、改寫作品不予受理。" at bounding box center [641, 239] width 530 height 31
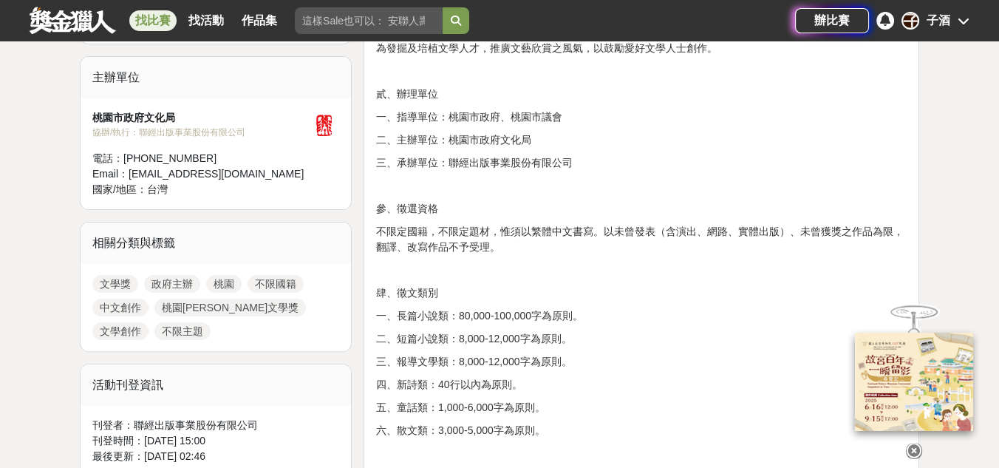
drag, startPoint x: 686, startPoint y: 255, endPoint x: 588, endPoint y: 270, distance: 98.6
click at [597, 263] on p at bounding box center [641, 270] width 530 height 16
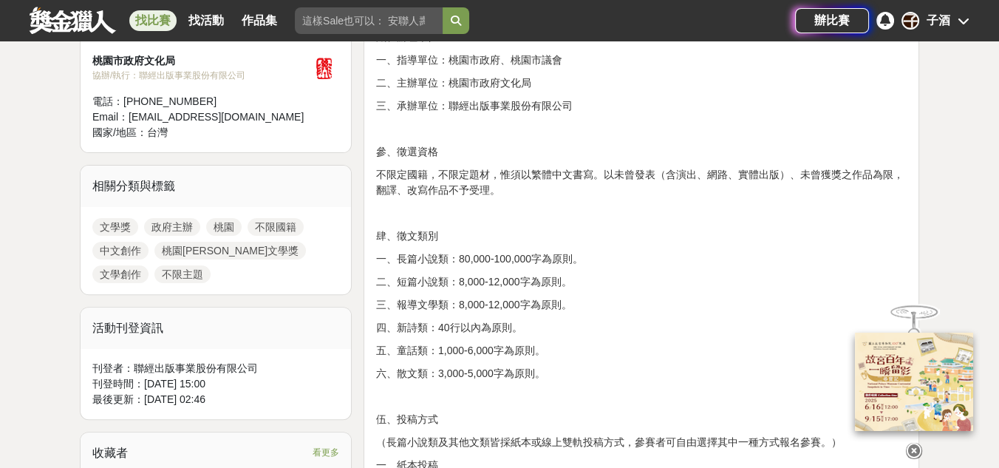
scroll to position [574, 0]
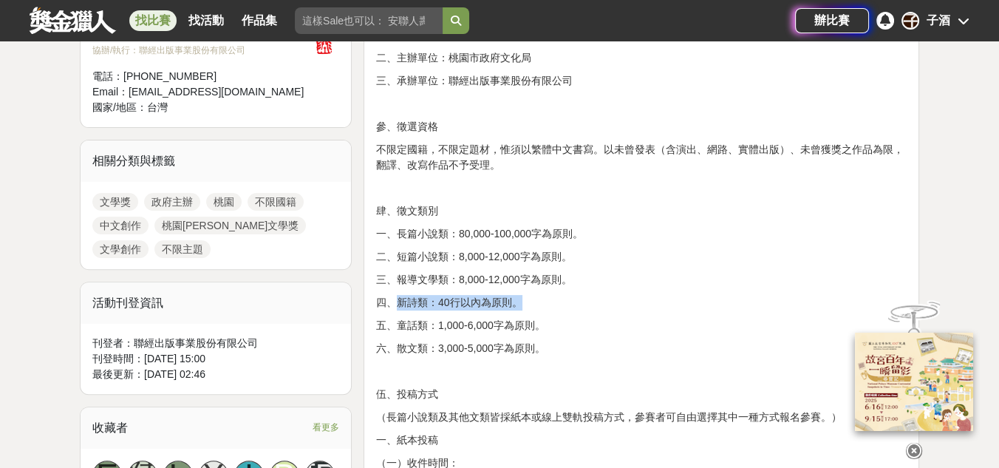
drag, startPoint x: 522, startPoint y: 296, endPoint x: 404, endPoint y: 301, distance: 118.4
click at [397, 299] on p "四、新詩類：40行以內為原則。" at bounding box center [641, 303] width 530 height 16
drag, startPoint x: 404, startPoint y: 301, endPoint x: 505, endPoint y: 321, distance: 102.3
click at [505, 321] on p "五、童話類：1,000-6,000字為原則。" at bounding box center [641, 326] width 530 height 16
click at [561, 348] on p "六、散文類：3,000-5,000字為原則。" at bounding box center [641, 349] width 530 height 16
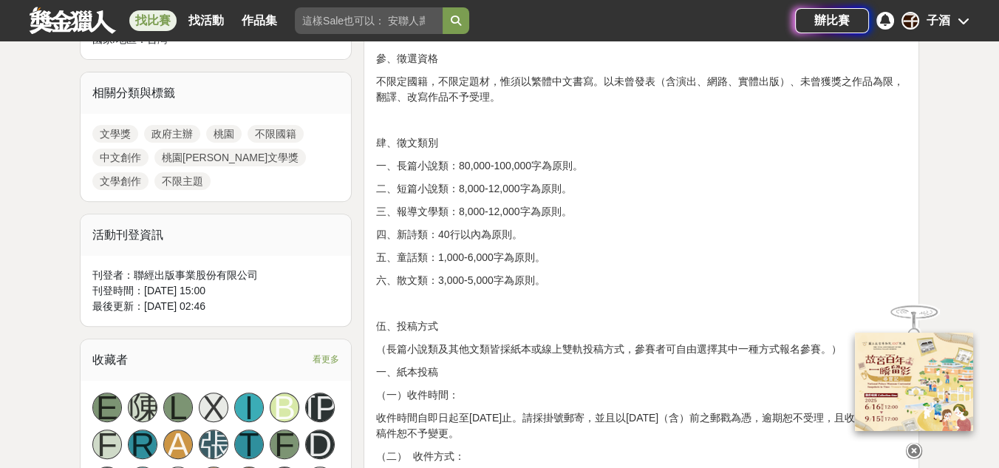
scroll to position [739, 0]
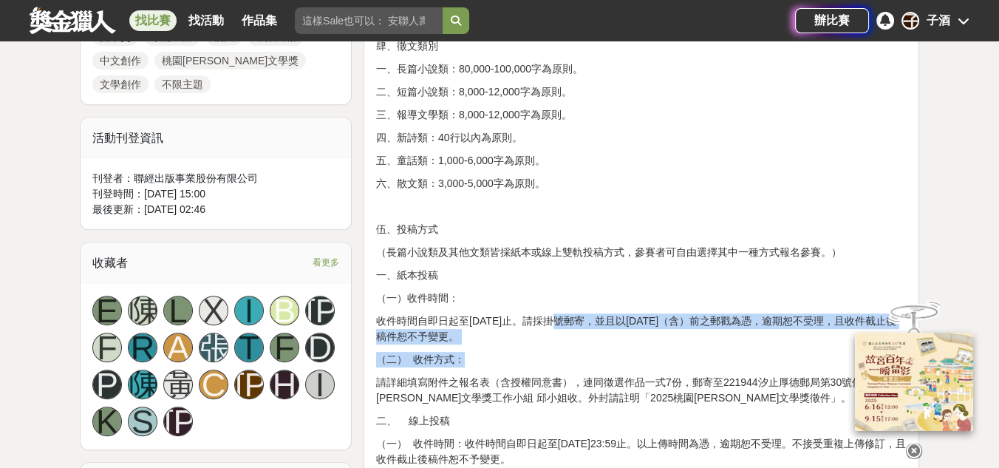
drag, startPoint x: 555, startPoint y: 319, endPoint x: 660, endPoint y: 347, distance: 109.3
drag, startPoint x: 660, startPoint y: 347, endPoint x: 506, endPoint y: 335, distance: 154.9
click at [506, 335] on p "收件時間自即日起至114年8月11日止。請採掛號郵寄，並且以8月11日（含）前之郵戳為憑，逾期恕不受理，且收件截止後稿件恕不予變更。" at bounding box center [641, 328] width 530 height 31
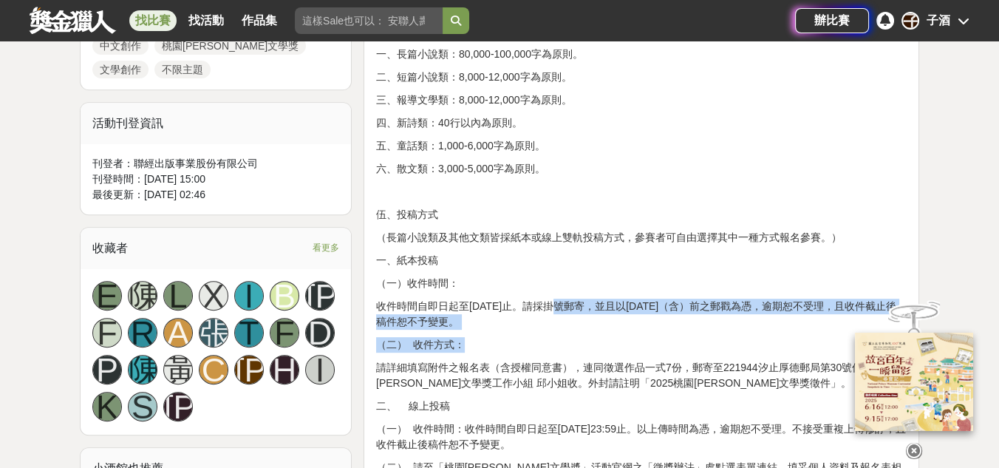
scroll to position [821, 0]
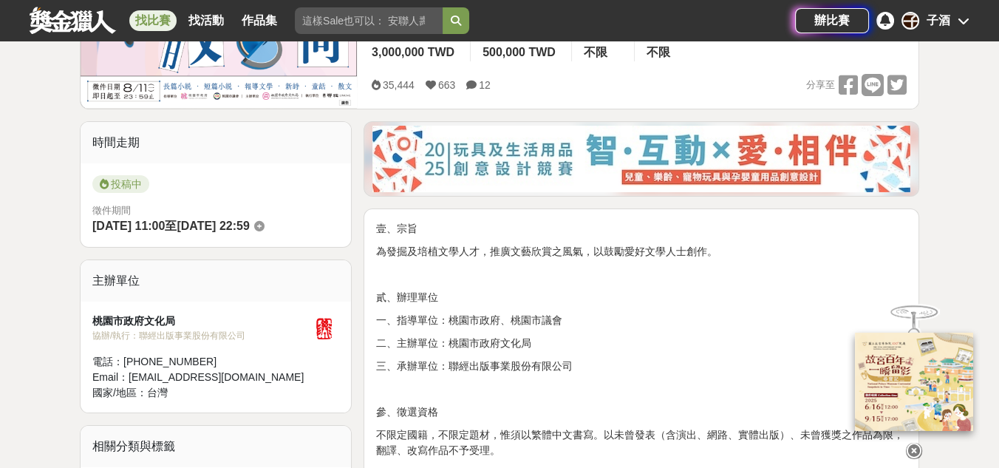
scroll to position [164, 0]
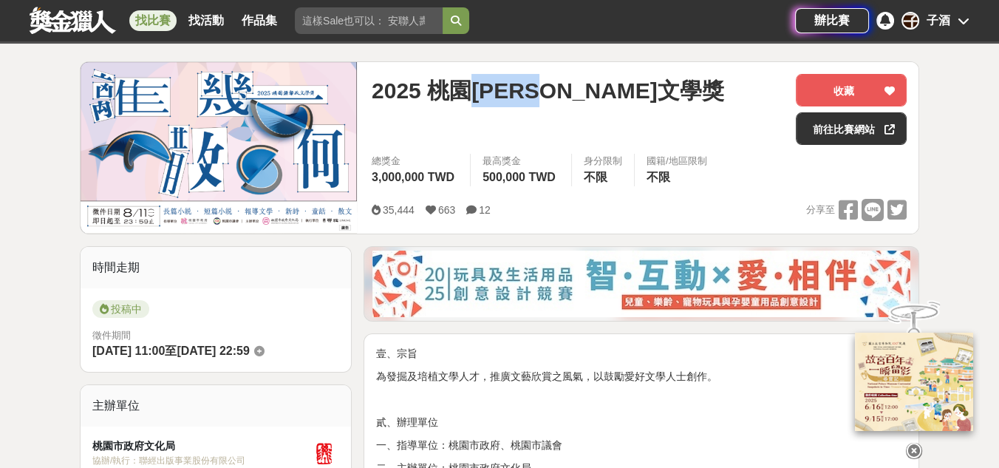
drag, startPoint x: 481, startPoint y: 93, endPoint x: 585, endPoint y: 91, distance: 104.2
click at [585, 91] on span "2025 桃園鍾肇政文學獎" at bounding box center [548, 90] width 352 height 33
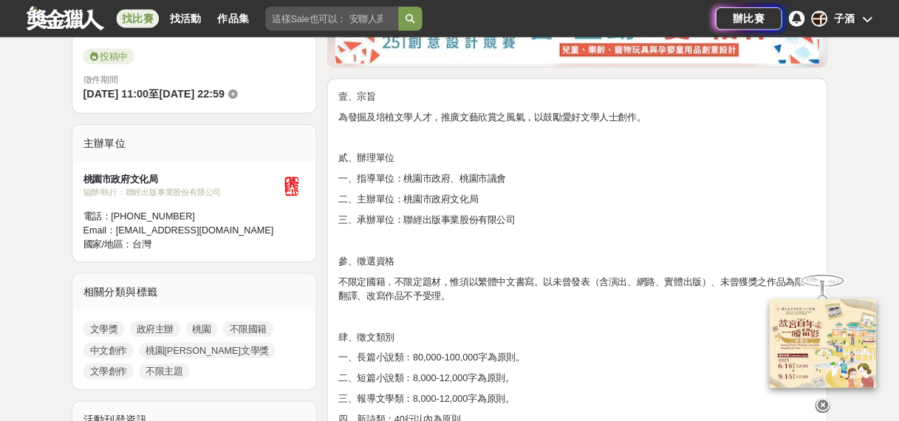
scroll to position [410, 0]
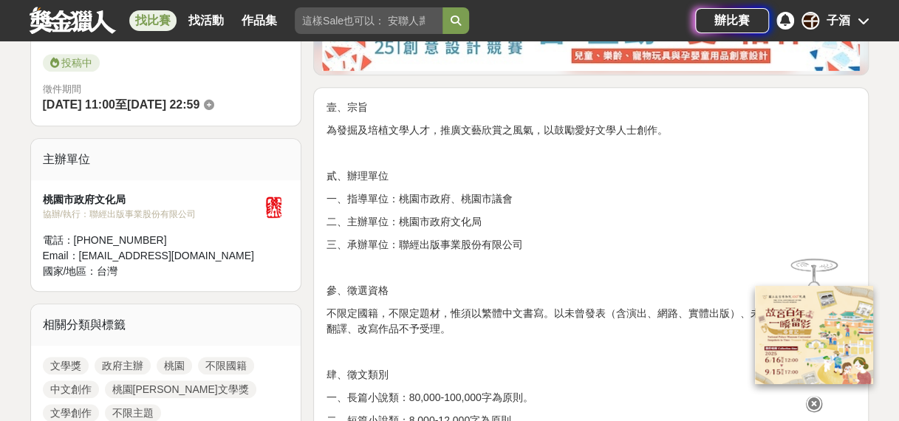
drag, startPoint x: 946, startPoint y: 5, endPoint x: 535, endPoint y: 219, distance: 463.9
click at [535, 219] on p "二、主辦單位：桃園市政府文化局" at bounding box center [591, 222] width 530 height 16
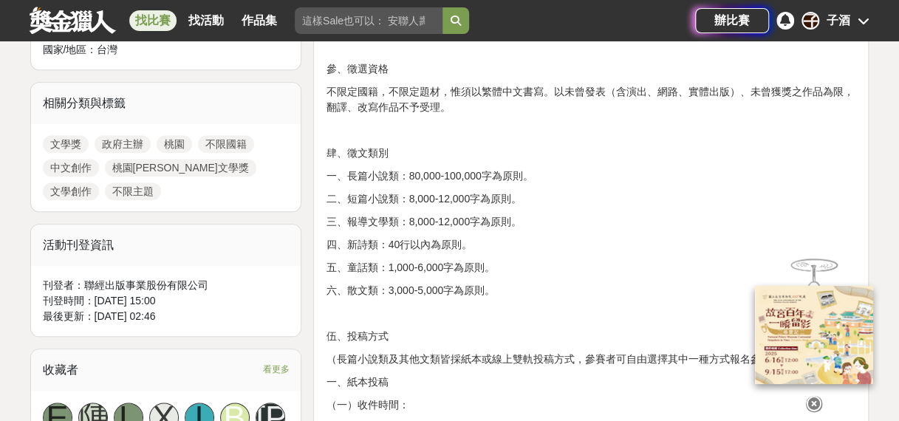
click at [809, 407] on icon at bounding box center [814, 404] width 16 height 16
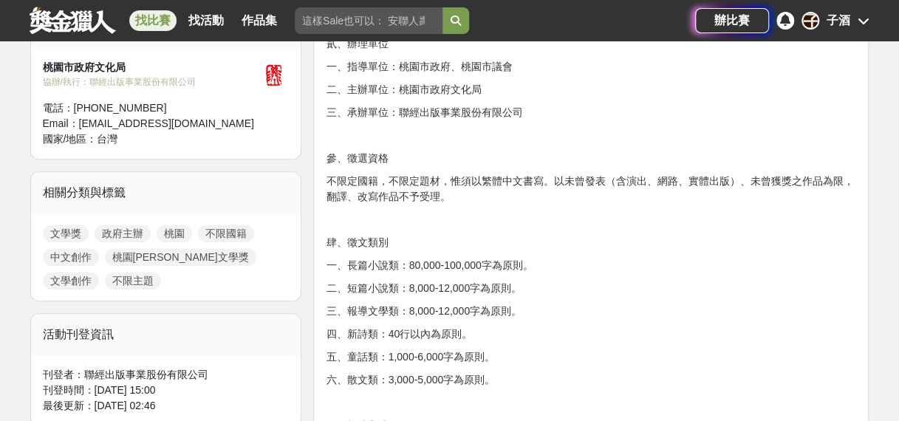
scroll to position [779, 0]
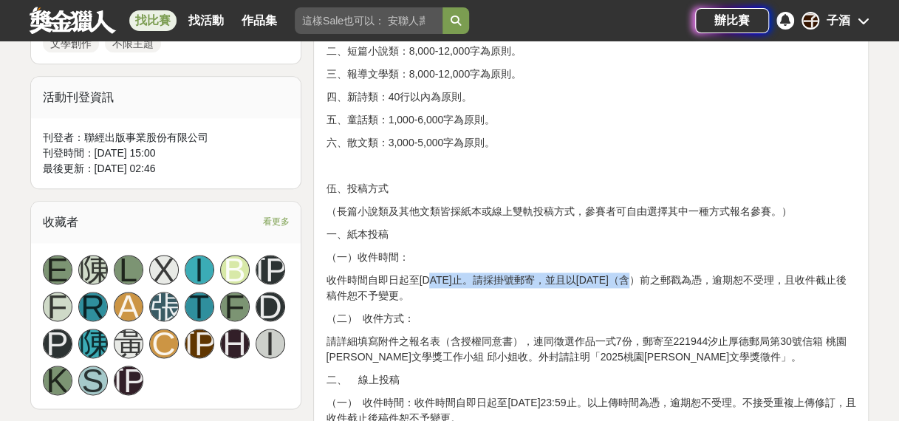
drag, startPoint x: 452, startPoint y: 271, endPoint x: 646, endPoint y: 283, distance: 194.7
click at [646, 283] on p "收件時間自即日起至114年8月11日止。請採掛號郵寄，並且以8月11日（含）前之郵戳為憑，逾期恕不受理，且收件截止後稿件恕不予變更。" at bounding box center [591, 288] width 530 height 31
drag, startPoint x: 646, startPoint y: 284, endPoint x: 567, endPoint y: 304, distance: 81.7
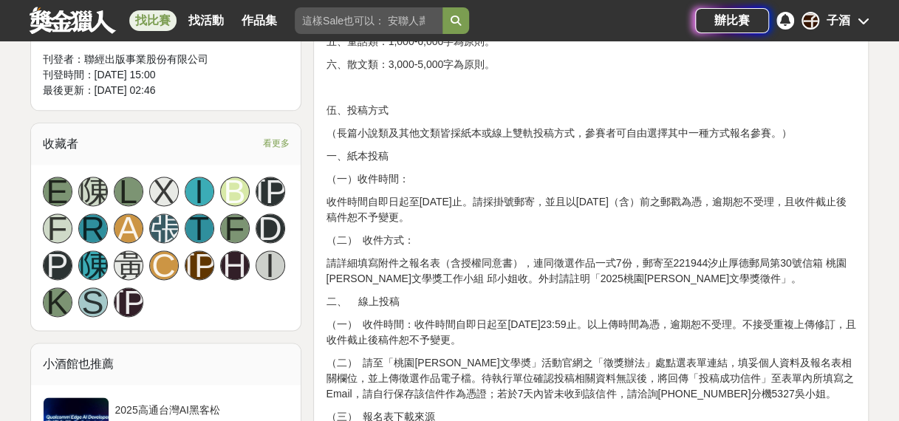
scroll to position [927, 0]
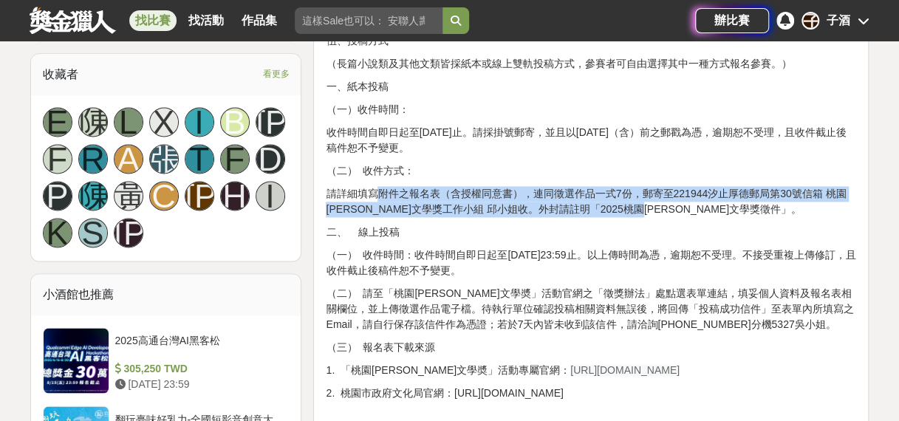
drag, startPoint x: 431, startPoint y: 189, endPoint x: 736, endPoint y: 210, distance: 305.1
click at [736, 210] on p "請詳細填寫附件之報名表（含授權同意書），連同徵選作品一式7份，郵寄至221944汐止厚德郵局第30號信箱 桃園鍾肇政文學獎工作小組 邱小姐收。外封請註明「20…" at bounding box center [591, 201] width 530 height 31
drag, startPoint x: 736, startPoint y: 210, endPoint x: 539, endPoint y: 242, distance: 199.2
click at [610, 230] on p "二、 線上投稿" at bounding box center [591, 233] width 530 height 16
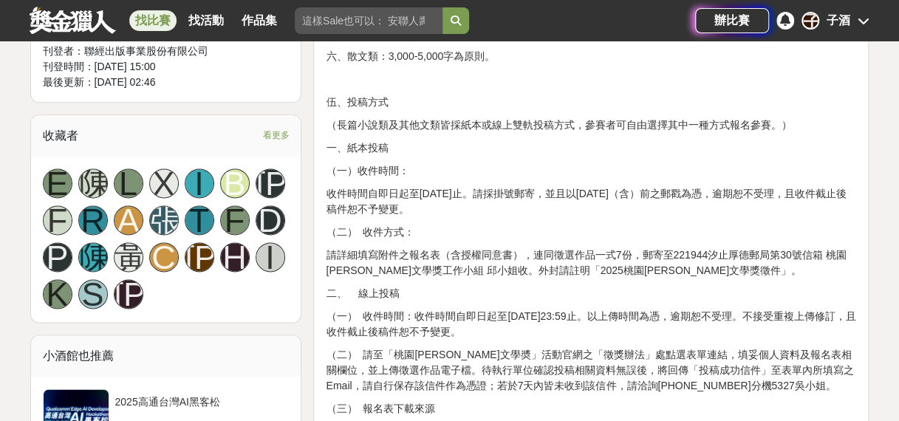
scroll to position [853, 0]
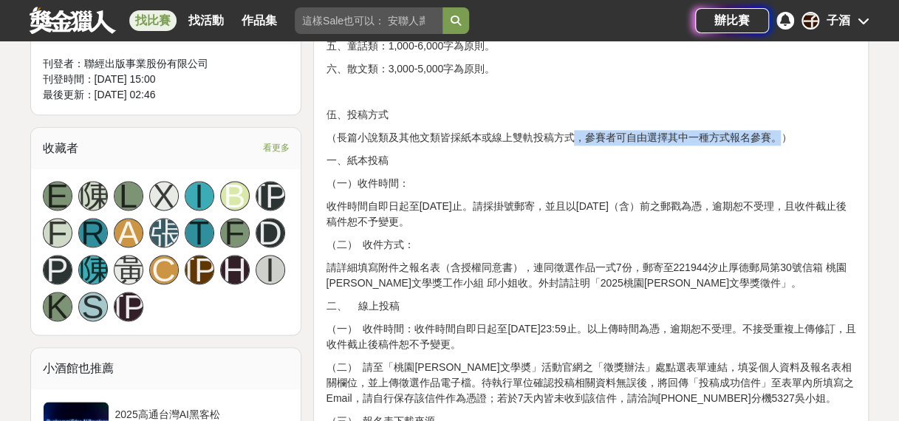
drag, startPoint x: 578, startPoint y: 134, endPoint x: 782, endPoint y: 132, distance: 203.9
click at [782, 132] on p "（長篇小說類及其他文類皆採紙本或線上雙軌投稿方式，參賽者可自由選擇其中一種方式報名參賽。）" at bounding box center [591, 138] width 530 height 16
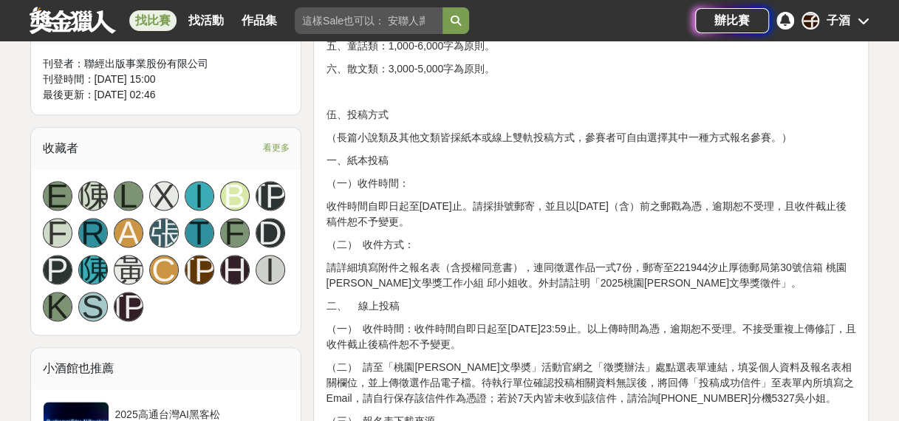
drag, startPoint x: 588, startPoint y: 140, endPoint x: 763, endPoint y: 137, distance: 175.1
click at [762, 130] on p "（長篇小說類及其他文類皆採紙本或線上雙軌投稿方式，參賽者可自由選擇其中一種方式報名參賽。）" at bounding box center [591, 138] width 530 height 16
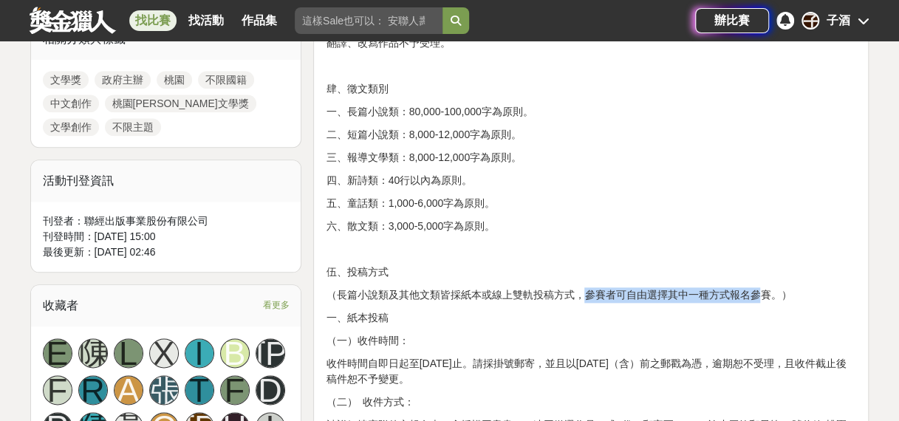
scroll to position [558, 0]
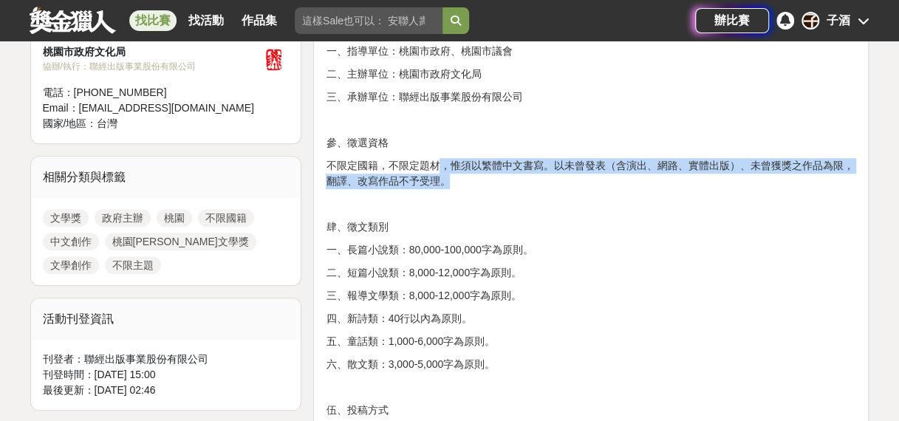
drag, startPoint x: 456, startPoint y: 150, endPoint x: 627, endPoint y: 177, distance: 173.6
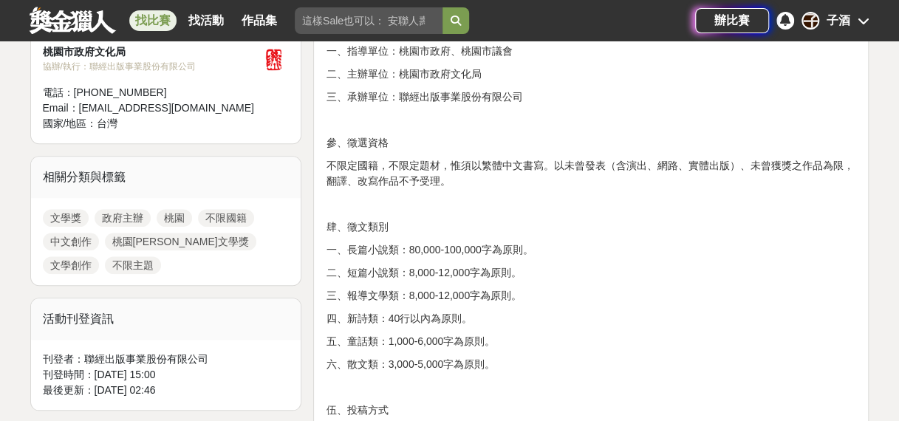
drag, startPoint x: 627, startPoint y: 177, endPoint x: 605, endPoint y: 195, distance: 28.4
click at [605, 197] on p at bounding box center [591, 205] width 530 height 16
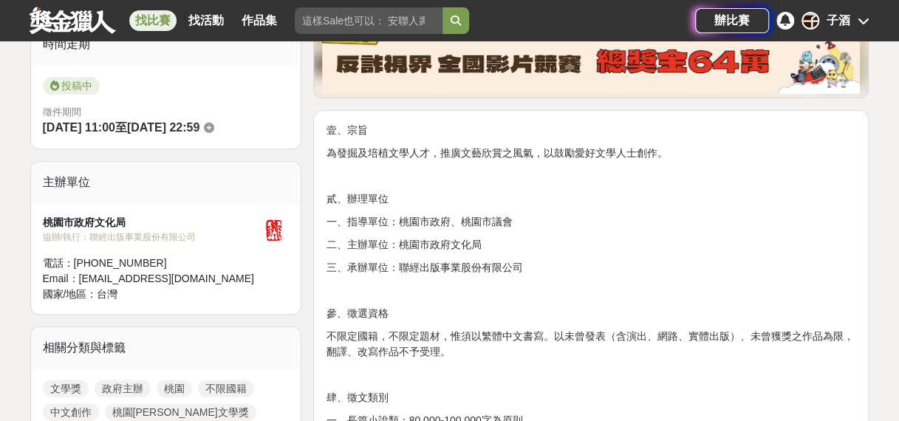
scroll to position [410, 0]
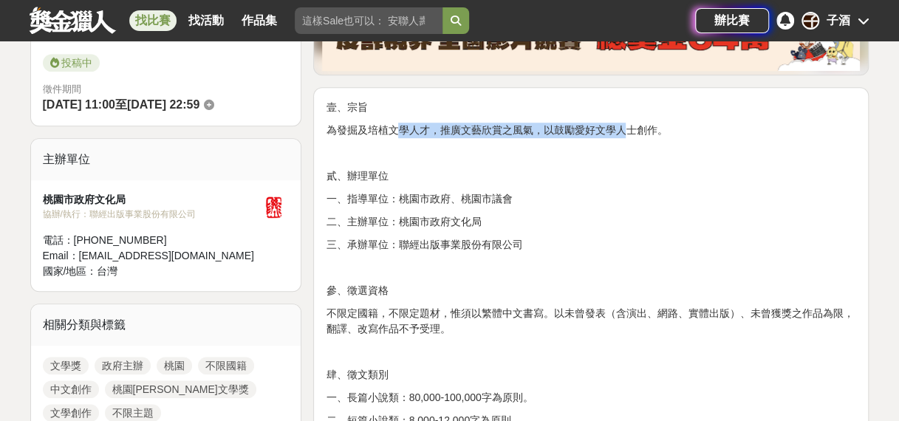
drag, startPoint x: 485, startPoint y: 121, endPoint x: 621, endPoint y: 145, distance: 137.2
click at [629, 134] on p "為發掘及培植文學人才，推廣文藝欣賞之風氣，以鼓勵愛好文學人士創作。" at bounding box center [591, 131] width 530 height 16
drag, startPoint x: 621, startPoint y: 145, endPoint x: 519, endPoint y: 199, distance: 115.7
click at [520, 199] on p "一、指導單位：桃園市政府、桃園市議會" at bounding box center [591, 199] width 530 height 16
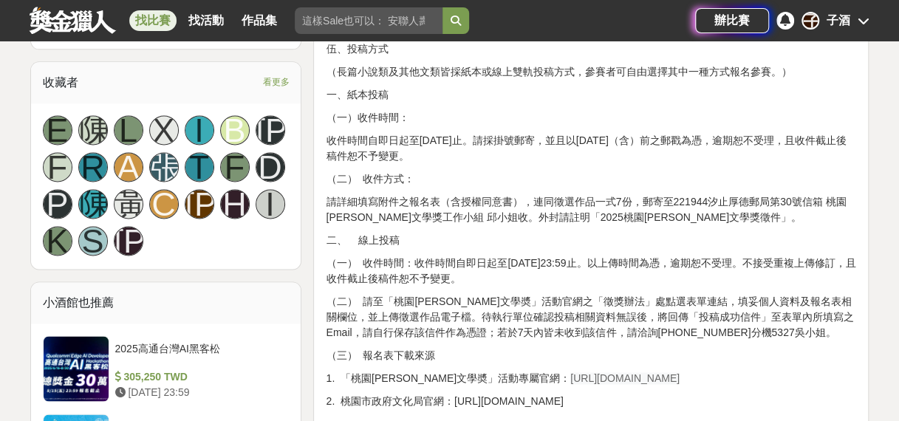
scroll to position [927, 0]
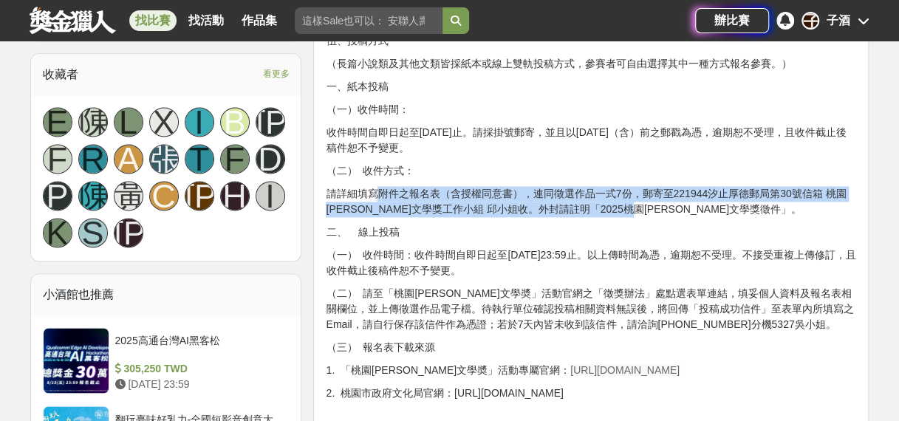
drag, startPoint x: 376, startPoint y: 191, endPoint x: 669, endPoint y: 199, distance: 292.7
click at [669, 199] on p "請詳細填寫附件之報名表（含授權同意書），連同徵選作品一式7份，郵寄至221944汐止厚德郵局第30號信箱 桃園鍾肇政文學獎工作小組 邱小姐收。外封請註明「20…" at bounding box center [591, 201] width 530 height 31
drag, startPoint x: 666, startPoint y: 204, endPoint x: 559, endPoint y: 233, distance: 111.8
click at [576, 228] on p "二、 線上投稿" at bounding box center [591, 233] width 530 height 16
drag, startPoint x: 462, startPoint y: 248, endPoint x: 748, endPoint y: 264, distance: 285.6
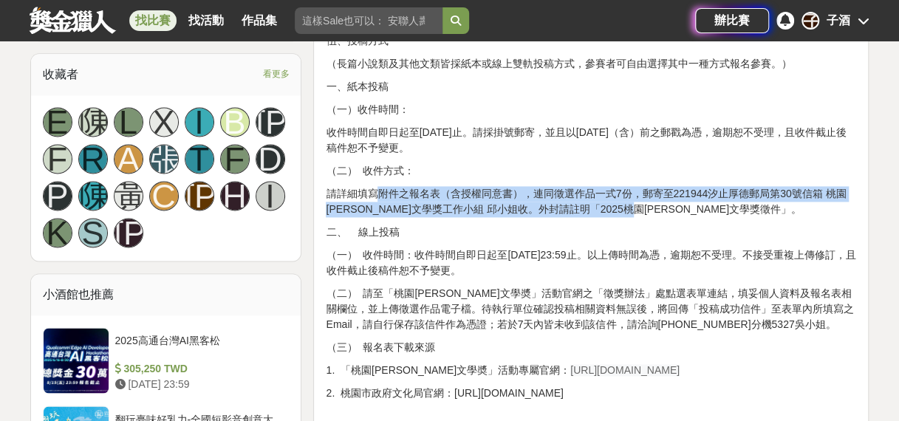
click at [748, 264] on p "（一） 收件時間：收件時間自即日起至114年8月11日23:59止。以上傳時間為憑，逾期恕不受理。不接受重複上傳修訂，且收件截止後稿件恕不予變更。" at bounding box center [591, 262] width 530 height 31
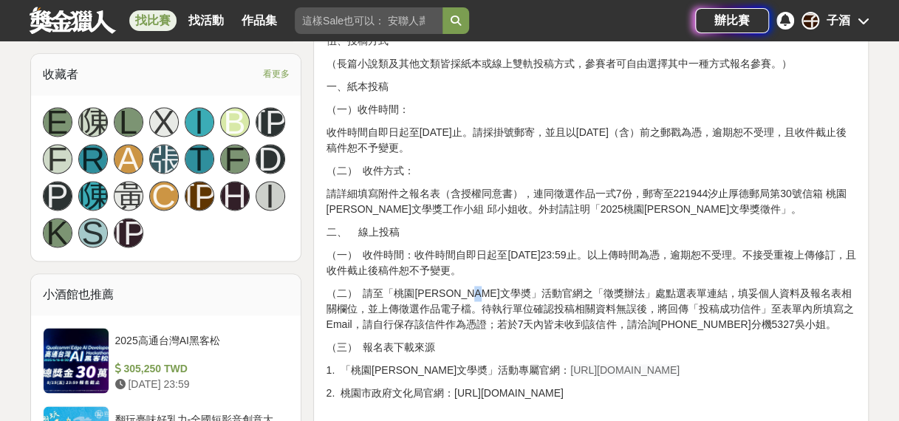
drag, startPoint x: 511, startPoint y: 279, endPoint x: 418, endPoint y: 291, distance: 93.8
click at [417, 291] on p "（二） 請至「桃園鍾肇政文學奬」活動官網之「徵獎辦法」處點選表單連結，填妥個人資料及報名表相關欄位，並上傳徵選作品電子檔。待執行單位確認投稿相關資料無誤後，將…" at bounding box center [591, 309] width 530 height 47
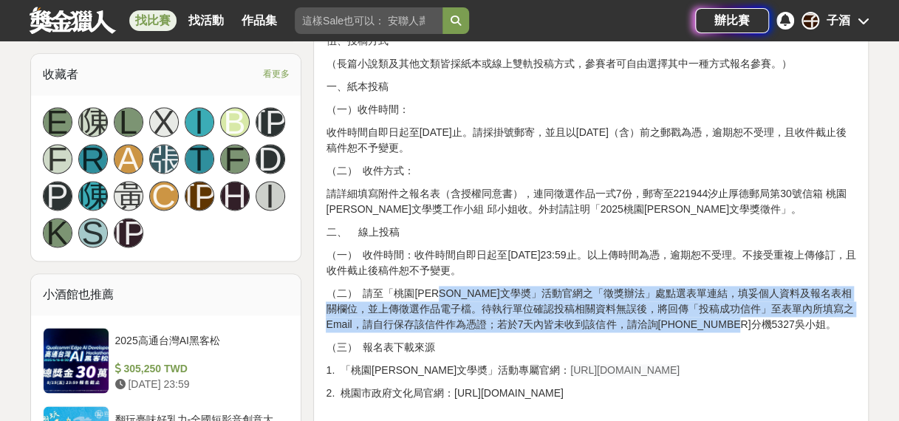
drag, startPoint x: 459, startPoint y: 285, endPoint x: 783, endPoint y: 319, distance: 326.1
click at [784, 318] on p "（二） 請至「桃園鍾肇政文學奬」活動官網之「徵獎辦法」處點選表單連結，填妥個人資料及報名表相關欄位，並上傳徵選作品電子檔。待執行單位確認投稿相關資料無誤後，將…" at bounding box center [591, 309] width 530 height 47
drag, startPoint x: 783, startPoint y: 319, endPoint x: 761, endPoint y: 330, distance: 24.8
click at [762, 330] on p "（二） 請至「桃園鍾肇政文學奬」活動官網之「徵獎辦法」處點選表單連結，填妥個人資料及報名表相關欄位，並上傳徵選作品電子檔。待執行單位確認投稿相關資料無誤後，將…" at bounding box center [591, 309] width 530 height 47
click at [751, 327] on p "（二） 請至「桃園鍾肇政文學奬」活動官網之「徵獎辦法」處點選表單連結，填妥個人資料及報名表相關欄位，並上傳徵選作品電子檔。待執行單位確認投稿相關資料無誤後，將…" at bounding box center [591, 309] width 530 height 47
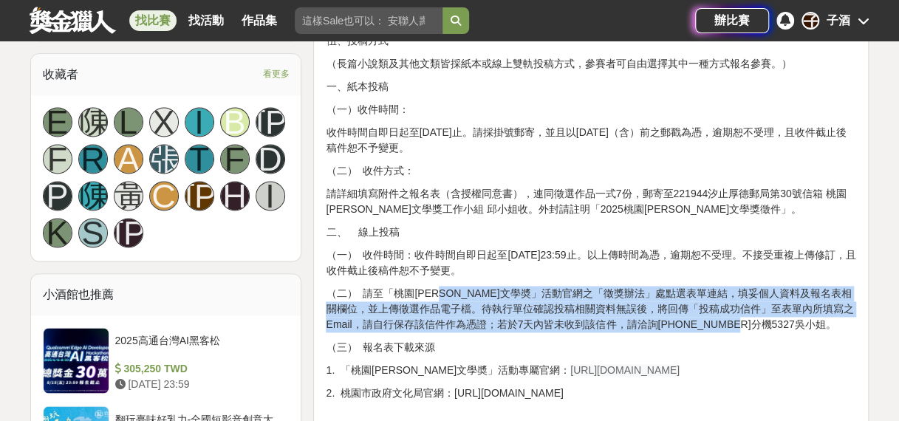
drag, startPoint x: 733, startPoint y: 324, endPoint x: 724, endPoint y: 322, distance: 9.0
click at [732, 323] on p "（二） 請至「桃園鍾肇政文學奬」活動官網之「徵獎辦法」處點選表單連結，填妥個人資料及報名表相關欄位，並上傳徵選作品電子檔。待執行單位確認投稿相關資料無誤後，將…" at bounding box center [591, 309] width 530 height 47
click at [672, 315] on p "（二） 請至「桃園鍾肇政文學奬」活動官網之「徵獎辦法」處點選表單連結，填妥個人資料及報名表相關欄位，並上傳徵選作品電子檔。待執行單位確認投稿相關資料無誤後，將…" at bounding box center [591, 309] width 530 height 47
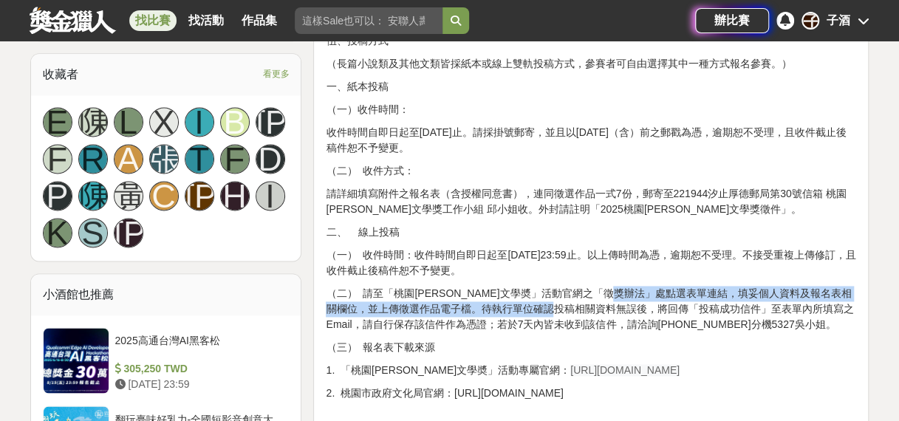
drag, startPoint x: 608, startPoint y: 306, endPoint x: 658, endPoint y: 296, distance: 50.6
click at [658, 296] on p "（二） 請至「桃園鍾肇政文學奬」活動官網之「徵獎辦法」處點選表單連結，填妥個人資料及報名表相關欄位，並上傳徵選作品電子檔。待執行單位確認投稿相關資料無誤後，將…" at bounding box center [591, 309] width 530 height 47
drag, startPoint x: 658, startPoint y: 296, endPoint x: 557, endPoint y: 307, distance: 101.2
click at [557, 307] on p "（二） 請至「桃園鍾肇政文學奬」活動官網之「徵獎辦法」處點選表單連結，填妥個人資料及報名表相關欄位，並上傳徵選作品電子檔。待執行單位確認投稿相關資料無誤後，將…" at bounding box center [591, 309] width 530 height 47
click at [513, 307] on p "（二） 請至「桃園鍾肇政文學奬」活動官網之「徵獎辦法」處點選表單連結，填妥個人資料及報名表相關欄位，並上傳徵選作品電子檔。待執行單位確認投稿相關資料無誤後，將…" at bounding box center [591, 309] width 530 height 47
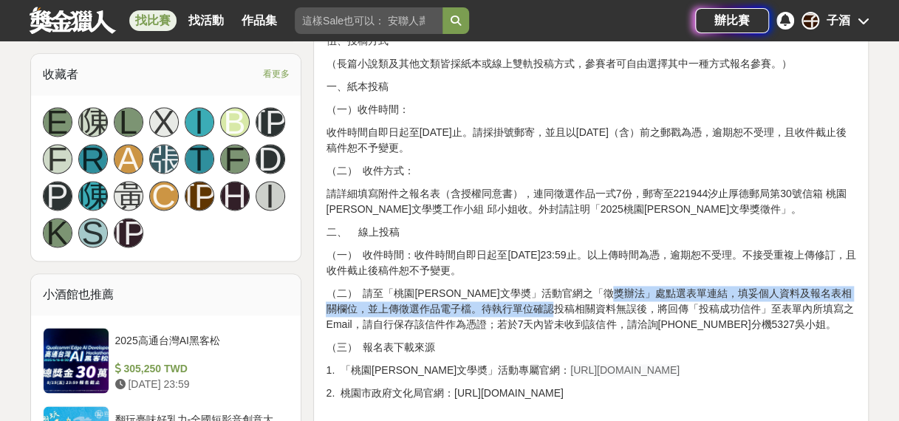
click at [463, 301] on p "（二） 請至「桃園鍾肇政文學奬」活動官網之「徵獎辦法」處點選表單連結，填妥個人資料及報名表相關欄位，並上傳徵選作品電子檔。待執行單位確認投稿相關資料無誤後，將…" at bounding box center [591, 309] width 530 height 47
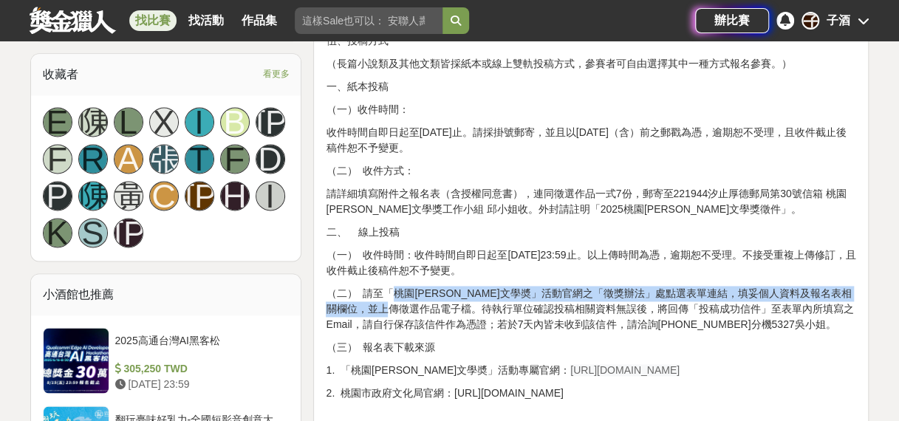
drag, startPoint x: 396, startPoint y: 292, endPoint x: 442, endPoint y: 301, distance: 46.8
click at [442, 301] on p "（二） 請至「桃園鍾肇政文學奬」活動官網之「徵獎辦法」處點選表單連結，填妥個人資料及報名表相關欄位，並上傳徵選作品電子檔。待執行單位確認投稿相關資料無誤後，將…" at bounding box center [591, 309] width 530 height 47
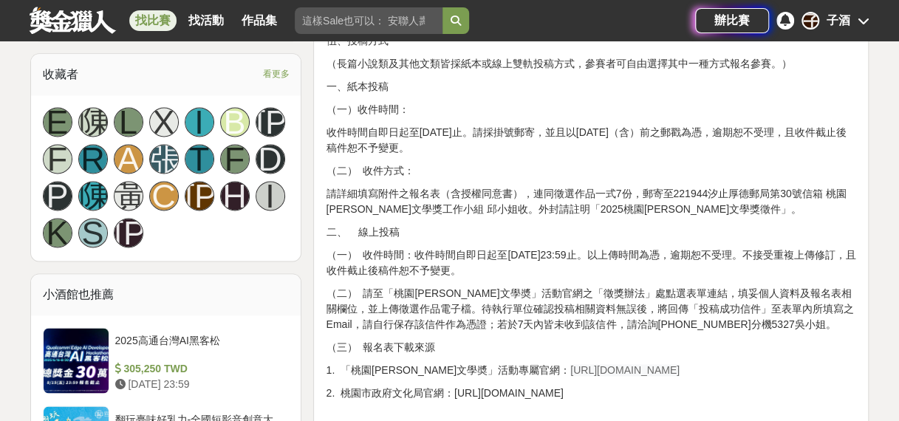
drag, startPoint x: 442, startPoint y: 301, endPoint x: 505, endPoint y: 308, distance: 63.9
click at [505, 308] on p "（二） 請至「桃園鍾肇政文學奬」活動官網之「徵獎辦法」處點選表單連結，填妥個人資料及報名表相關欄位，並上傳徵選作品電子檔。待執行單位確認投稿相關資料無誤後，將…" at bounding box center [591, 309] width 530 height 47
drag, startPoint x: 434, startPoint y: 304, endPoint x: 680, endPoint y: 309, distance: 245.3
click at [680, 309] on p "（二） 請至「桃園鍾肇政文學奬」活動官網之「徵獎辦法」處點選表單連結，填妥個人資料及報名表相關欄位，並上傳徵選作品電子檔。待執行單位確認投稿相關資料無誤後，將…" at bounding box center [591, 309] width 530 height 47
drag, startPoint x: 680, startPoint y: 310, endPoint x: 444, endPoint y: 316, distance: 235.8
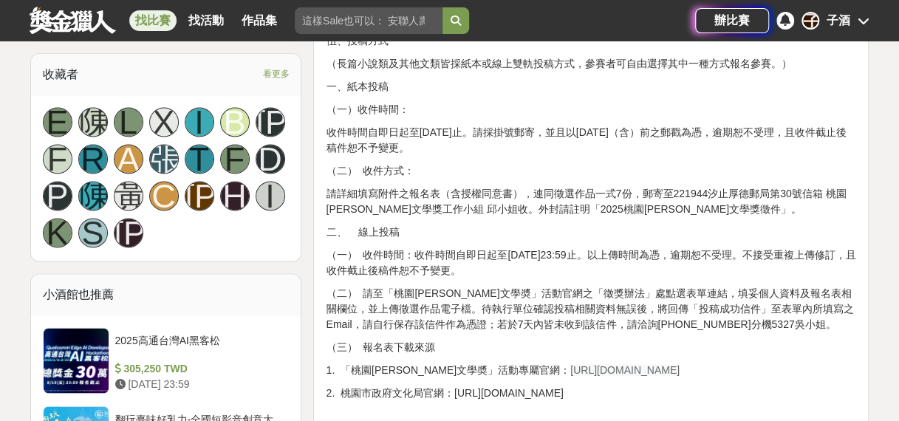
click at [455, 318] on p "（二） 請至「桃園鍾肇政文學奬」活動官網之「徵獎辦法」處點選表單連結，填妥個人資料及報名表相關欄位，並上傳徵選作品電子檔。待執行單位確認投稿相關資料無誤後，將…" at bounding box center [591, 309] width 530 height 47
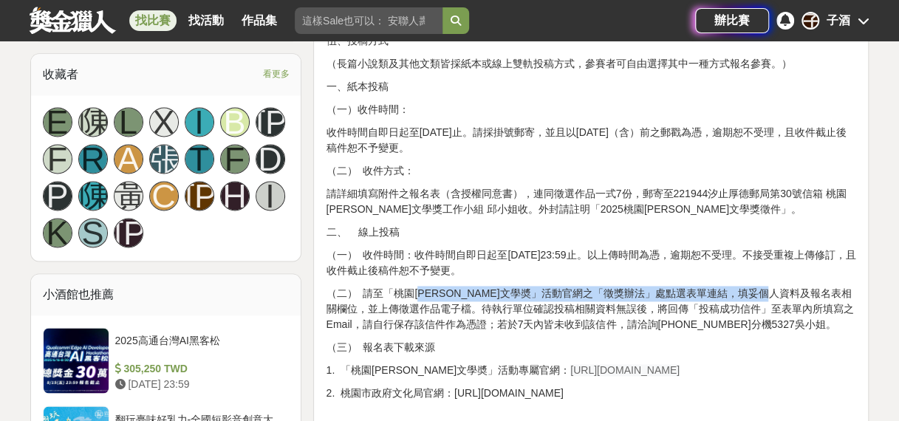
drag, startPoint x: 455, startPoint y: 290, endPoint x: 823, endPoint y: 295, distance: 367.9
click at [822, 292] on p "（二） 請至「桃園鍾肇政文學奬」活動官網之「徵獎辦法」處點選表單連結，填妥個人資料及報名表相關欄位，並上傳徵選作品電子檔。待執行單位確認投稿相關資料無誤後，將…" at bounding box center [591, 309] width 530 height 47
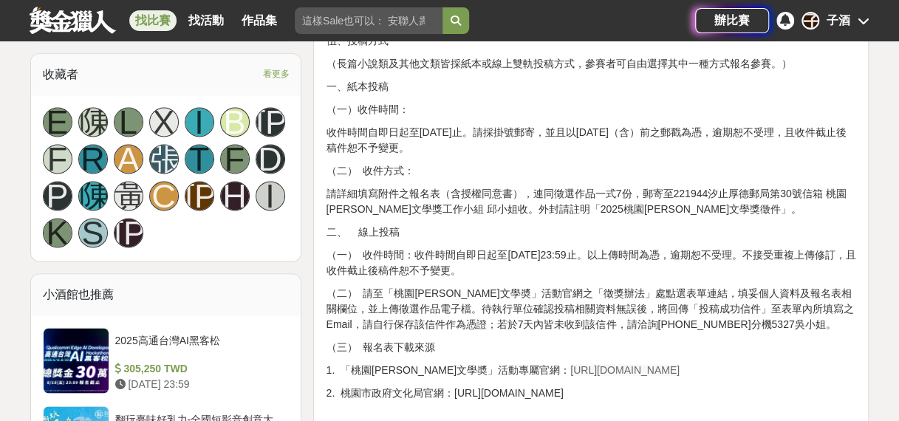
click at [392, 307] on p "（二） 請至「桃園鍾肇政文學奬」活動官網之「徵獎辦法」處點選表單連結，填妥個人資料及報名表相關欄位，並上傳徵選作品電子檔。待執行單位確認投稿相關資料無誤後，將…" at bounding box center [591, 309] width 530 height 47
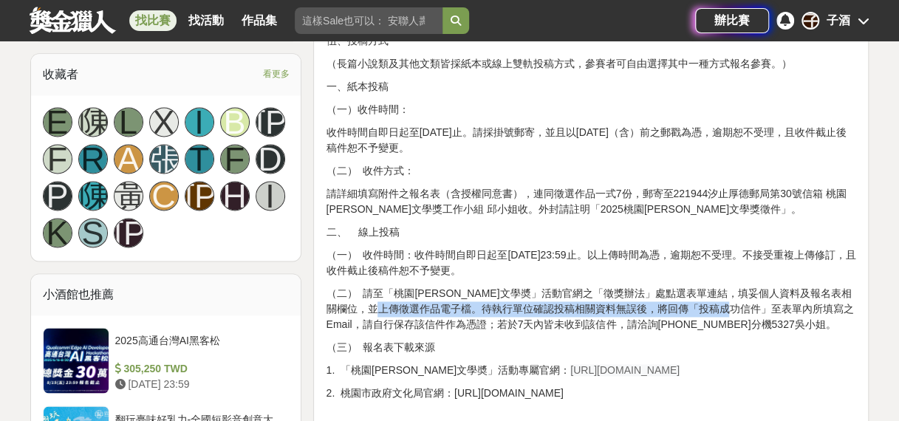
drag, startPoint x: 432, startPoint y: 304, endPoint x: 777, endPoint y: 304, distance: 345.0
click at [777, 304] on p "（二） 請至「桃園鍾肇政文學奬」活動官網之「徵獎辦法」處點選表單連結，填妥個人資料及報名表相關欄位，並上傳徵選作品電子檔。待執行單位確認投稿相關資料無誤後，將…" at bounding box center [591, 309] width 530 height 47
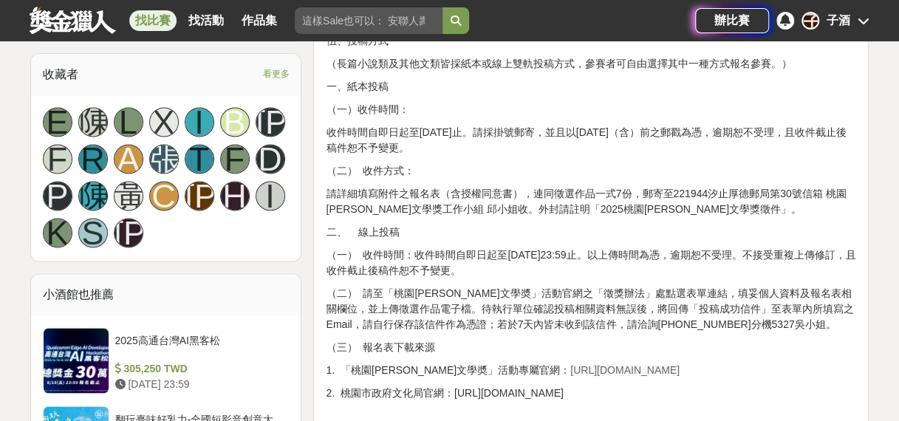
click at [585, 327] on p "（二） 請至「桃園鍾肇政文學奬」活動官網之「徵獎辦法」處點選表單連結，填妥個人資料及報名表相關欄位，並上傳徵選作品電子檔。待執行單位確認投稿相關資料無誤後，將…" at bounding box center [591, 309] width 530 height 47
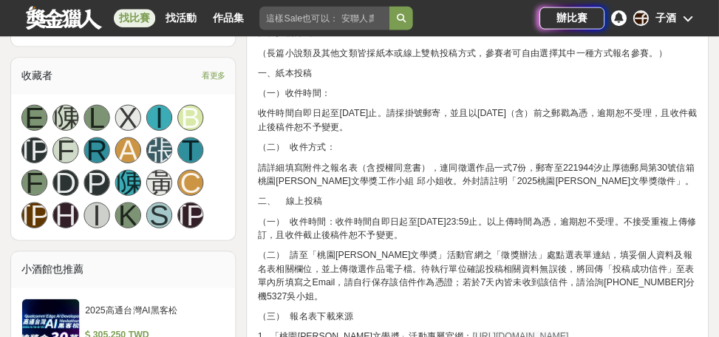
scroll to position [926, 0]
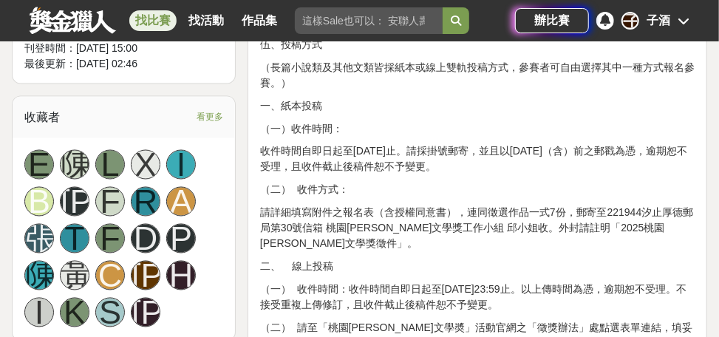
click at [332, 145] on p "收件時間自即日起至114年8月11日止。請採掛號郵寄，並且以8月11日（含）前之郵戳為憑，逾期恕不受理，且收件截止後稿件恕不予變更。" at bounding box center [477, 159] width 434 height 31
click at [218, 116] on span "看更多" at bounding box center [210, 117] width 27 height 16
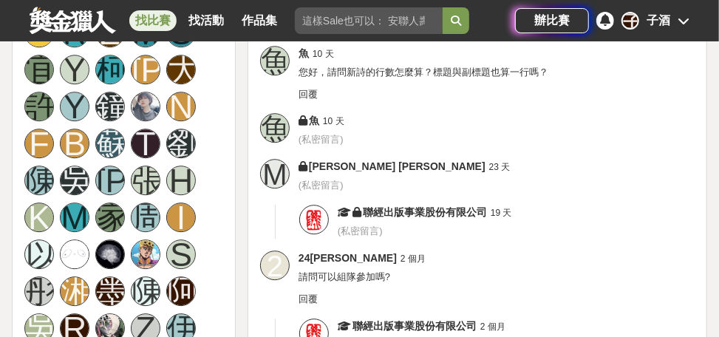
scroll to position [3882, 0]
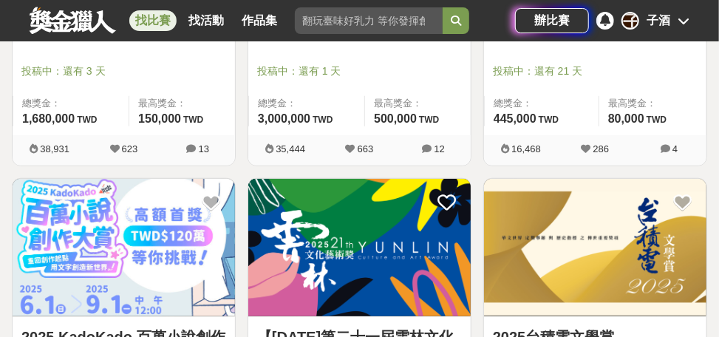
scroll to position [296, 0]
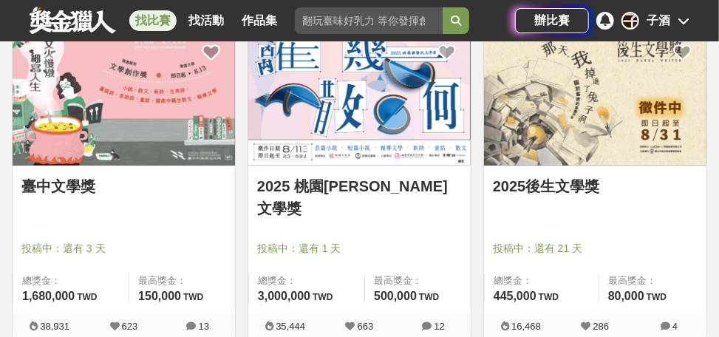
click at [356, 115] on img at bounding box center [359, 96] width 222 height 137
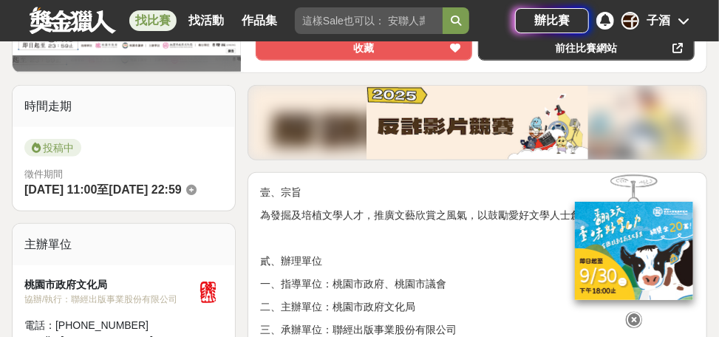
scroll to position [355, 0]
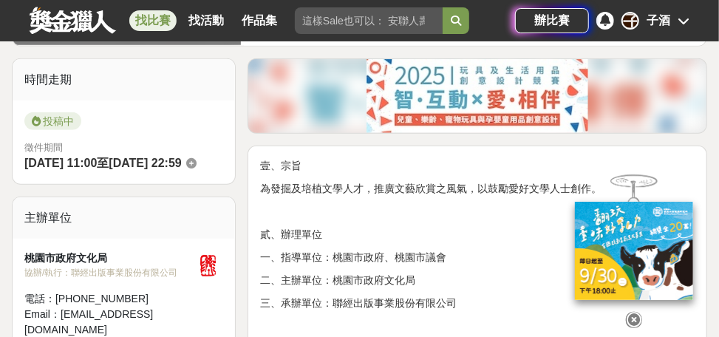
click at [631, 312] on icon at bounding box center [634, 320] width 16 height 16
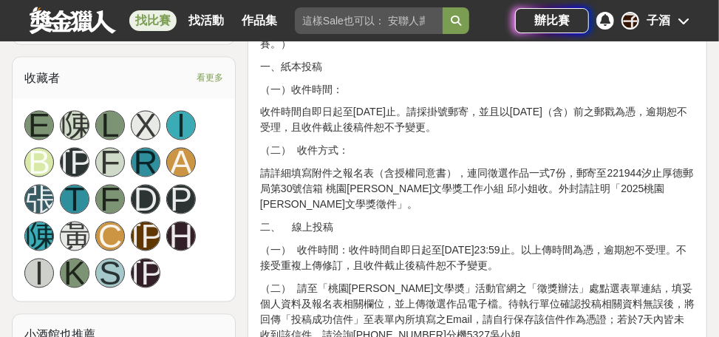
scroll to position [1064, 0]
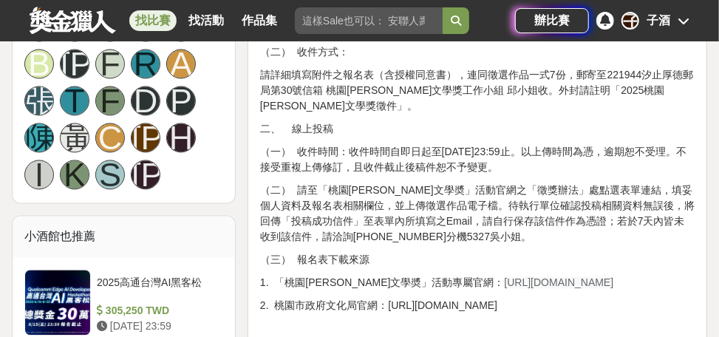
drag, startPoint x: 382, startPoint y: 147, endPoint x: 586, endPoint y: 161, distance: 204.4
click at [586, 161] on p "（一） 收件時間：收件時間自即日起至114年8月11日23:59止。以上傳時間為憑，逾期恕不受理。不接受重複上傳修訂，且收件截止後稿件恕不予變更。" at bounding box center [477, 160] width 434 height 31
drag, startPoint x: 586, startPoint y: 161, endPoint x: 534, endPoint y: 189, distance: 58.8
click at [534, 189] on p "（二） 請至「桃園鍾肇政文學奬」活動官網之「徵獎辦法」處點選表單連結，填妥個人資料及報名表相關欄位，並上傳徵選作品電子檔。待執行單位確認投稿相關資料無誤後，將…" at bounding box center [477, 214] width 434 height 62
drag, startPoint x: 505, startPoint y: 187, endPoint x: 571, endPoint y: 185, distance: 65.8
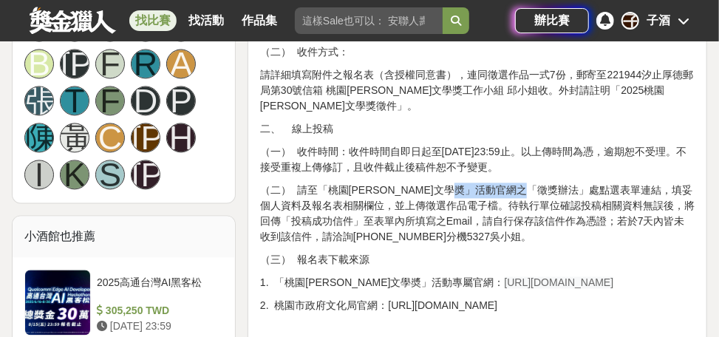
click at [571, 185] on p "（二） 請至「桃園鍾肇政文學奬」活動官網之「徵獎辦法」處點選表單連結，填妥個人資料及報名表相關欄位，並上傳徵選作品電子檔。待執行單位確認投稿相關資料無誤後，將…" at bounding box center [477, 214] width 434 height 62
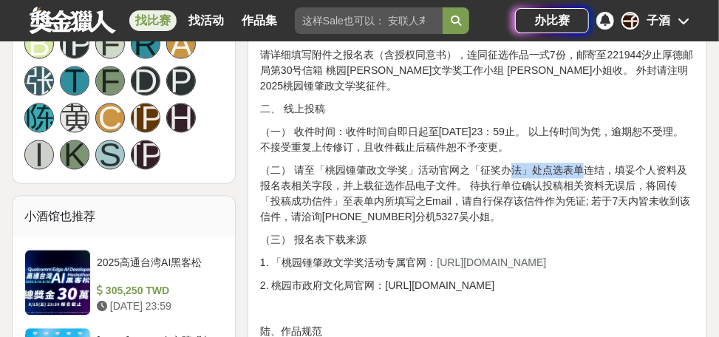
scroll to position [1123, 0]
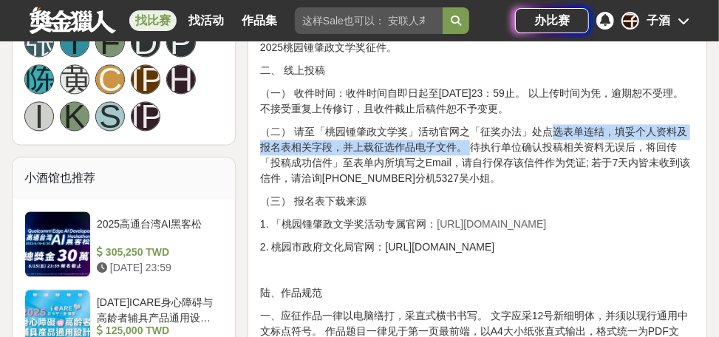
drag, startPoint x: 556, startPoint y: 130, endPoint x: 469, endPoint y: 143, distance: 87.3
click at [469, 143] on p "（二） 请至「桃园锺肇政文学奖」活动官网之「征奖办法」处点选表单连结，填妥个人资料及报名表相关字段，并上载征选作品电子文件。 待执行单位确认投稿相关资料无误后…" at bounding box center [477, 155] width 434 height 62
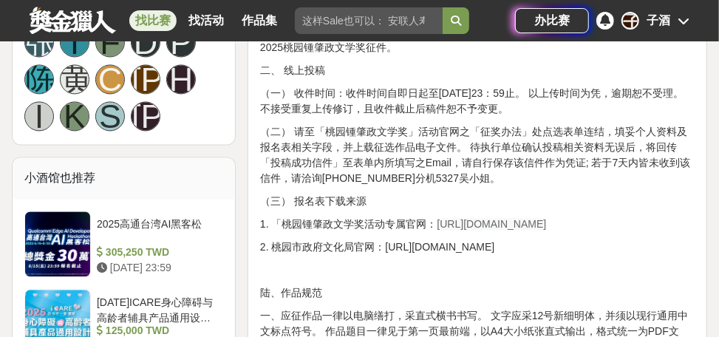
drag, startPoint x: 470, startPoint y: 143, endPoint x: 488, endPoint y: 158, distance: 23.7
click at [491, 158] on p "（二） 请至「桃园锺肇政文学奖」活动官网之「征奖办法」处点选表单连结，填妥个人资料及报名表相关字段，并上载征选作品电子文件。 待执行单位确认投稿相关资料无误后…" at bounding box center [477, 155] width 434 height 62
drag, startPoint x: 468, startPoint y: 143, endPoint x: 465, endPoint y: 153, distance: 10.0
click at [465, 153] on p "（二） 请至「桃园锺肇政文学奖」活动官网之「征奖办法」处点选表单连结，填妥个人资料及报名表相关字段，并上载征选作品电子文件。 待执行单位确认投稿相关资料无误后…" at bounding box center [477, 155] width 434 height 62
click at [496, 158] on p "（二） 请至「桃园锺肇政文学奖」活动官网之「征奖办法」处点选表单连结，填妥个人资料及报名表相关字段，并上载征选作品电子文件。 待执行单位确认投稿相关资料无误后…" at bounding box center [477, 155] width 434 height 62
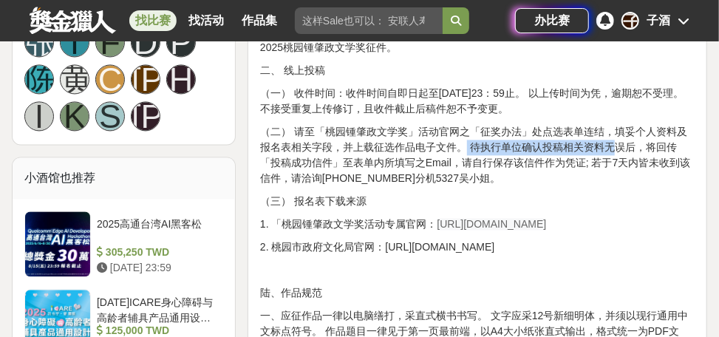
drag, startPoint x: 471, startPoint y: 148, endPoint x: 615, endPoint y: 148, distance: 144.1
click at [615, 148] on p "（二） 请至「桃园锺肇政文学奖」活动官网之「征奖办法」处点选表单连结，填妥个人资料及报名表相关字段，并上载征选作品电子文件。 待执行单位确认投稿相关资料无误后…" at bounding box center [477, 155] width 434 height 62
drag, startPoint x: 615, startPoint y: 148, endPoint x: 564, endPoint y: 158, distance: 51.3
click at [569, 157] on p "（二） 请至「桃园锺肇政文学奖」活动官网之「征奖办法」处点选表单连结，填妥个人资料及报名表相关字段，并上载征选作品电子文件。 待执行单位确认投稿相关资料无误后…" at bounding box center [477, 155] width 434 height 62
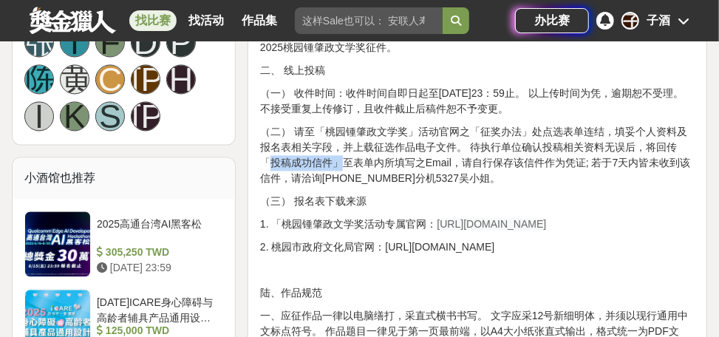
drag, startPoint x: 268, startPoint y: 162, endPoint x: 345, endPoint y: 157, distance: 77.0
click at [345, 157] on p "（二） 请至「桃园锺肇政文学奖」活动官网之「征奖办法」处点选表单连结，填妥个人资料及报名表相关字段，并上载征选作品电子文件。 待执行单位确认投稿相关资料无误后…" at bounding box center [477, 155] width 434 height 62
drag, startPoint x: 345, startPoint y: 157, endPoint x: 358, endPoint y: 170, distance: 18.8
click at [358, 170] on p "（二） 请至「桃园锺肇政文学奖」活动官网之「征奖办法」处点选表单连结，填妥个人资料及报名表相关字段，并上载征选作品电子文件。 待执行单位确认投稿相关资料无误后…" at bounding box center [477, 155] width 434 height 62
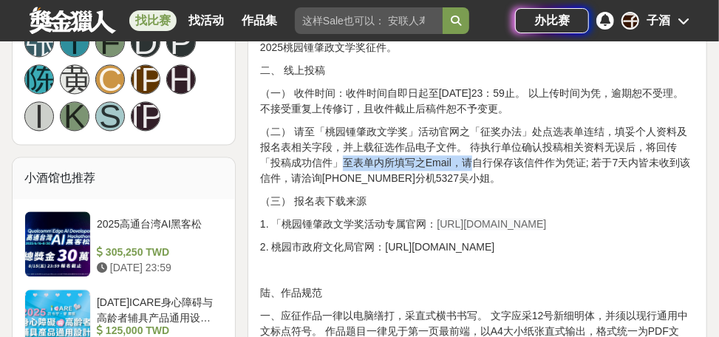
drag, startPoint x: 343, startPoint y: 155, endPoint x: 468, endPoint y: 158, distance: 125.6
click at [468, 158] on p "（二） 请至「桃园锺肇政文学奖」活动官网之「征奖办法」处点选表单连结，填妥个人资料及报名表相关字段，并上载征选作品电子文件。 待执行单位确认投稿相关资料无误后…" at bounding box center [477, 155] width 434 height 62
drag, startPoint x: 471, startPoint y: 160, endPoint x: 495, endPoint y: 171, distance: 26.8
click at [495, 171] on p "（二） 请至「桃园锺肇政文学奖」活动官网之「征奖办法」处点选表单连结，填妥个人资料及报名表相关字段，并上载征选作品电子文件。 待执行单位确认投稿相关资料无误后…" at bounding box center [477, 155] width 434 height 62
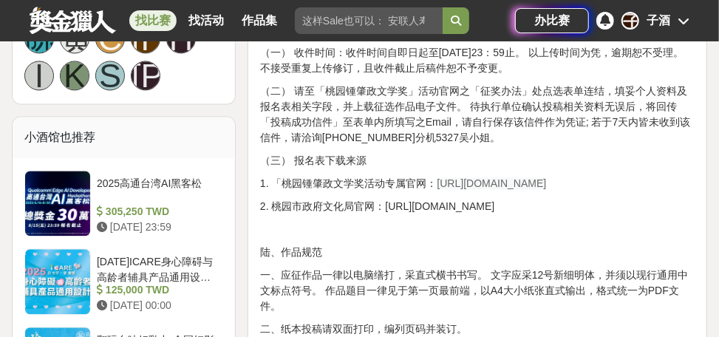
scroll to position [1182, 0]
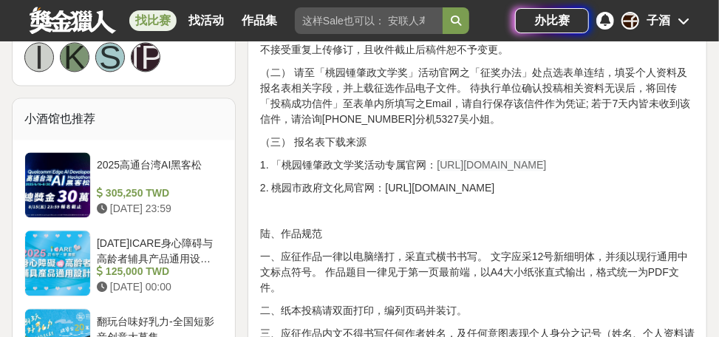
drag, startPoint x: 432, startPoint y: 163, endPoint x: 588, endPoint y: 162, distance: 155.9
click at [588, 162] on p "1. 「桃园锺肇政文学奖活动专属官网： https://literature.tyccc.gov.tw/" at bounding box center [477, 165] width 434 height 16
drag, startPoint x: 587, startPoint y: 162, endPoint x: 550, endPoint y: 163, distance: 36.9
copy span "https://literature.tyccc.gov.tw/"
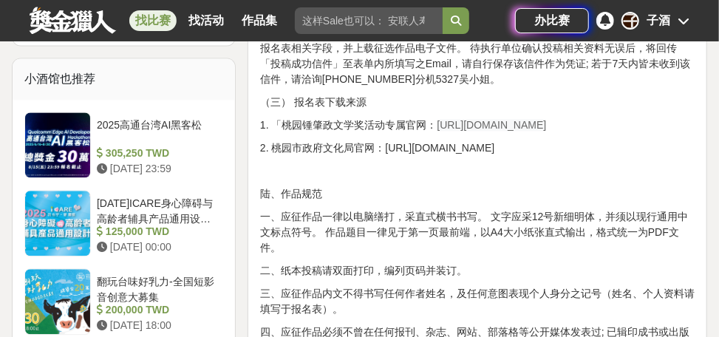
scroll to position [1241, 0]
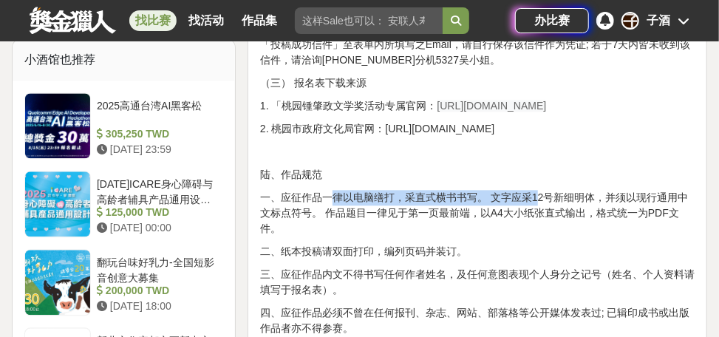
drag, startPoint x: 329, startPoint y: 195, endPoint x: 539, endPoint y: 202, distance: 209.2
click at [539, 202] on p "一、应征作品一律以电脑缮打，采直式横书书写。 文字应采12号新细明体，并须以现行通用中文标点符号。 作品题目一律见于第一页最前端，以A4大小纸张直式输出，格式…" at bounding box center [477, 213] width 434 height 47
drag, startPoint x: 539, startPoint y: 202, endPoint x: 521, endPoint y: 214, distance: 20.9
click at [507, 222] on p "一、应征作品一律以电脑缮打，采直式横书书写。 文字应采12号新细明体，并须以现行通用中文标点符号。 作品题目一律见于第一页最前端，以A4大小纸张直式输出，格式…" at bounding box center [477, 213] width 434 height 47
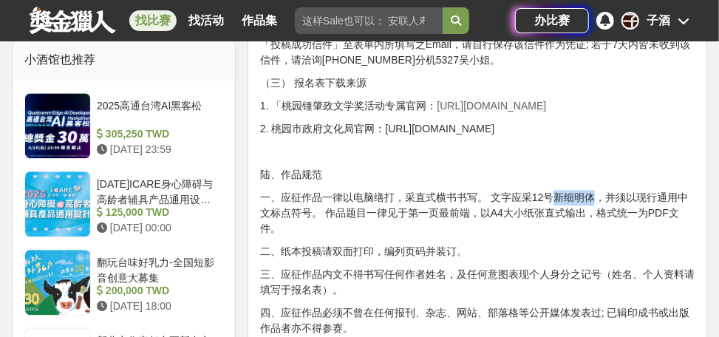
drag, startPoint x: 550, startPoint y: 192, endPoint x: 598, endPoint y: 193, distance: 47.3
click at [598, 193] on p "一、应征作品一律以电脑缮打，采直式横书书写。 文字应采12号新细明体，并须以现行通用中文标点符号。 作品题目一律见于第一页最前端，以A4大小纸张直式输出，格式…" at bounding box center [477, 213] width 434 height 47
copy p "新细明体"
